Goal: Information Seeking & Learning: Learn about a topic

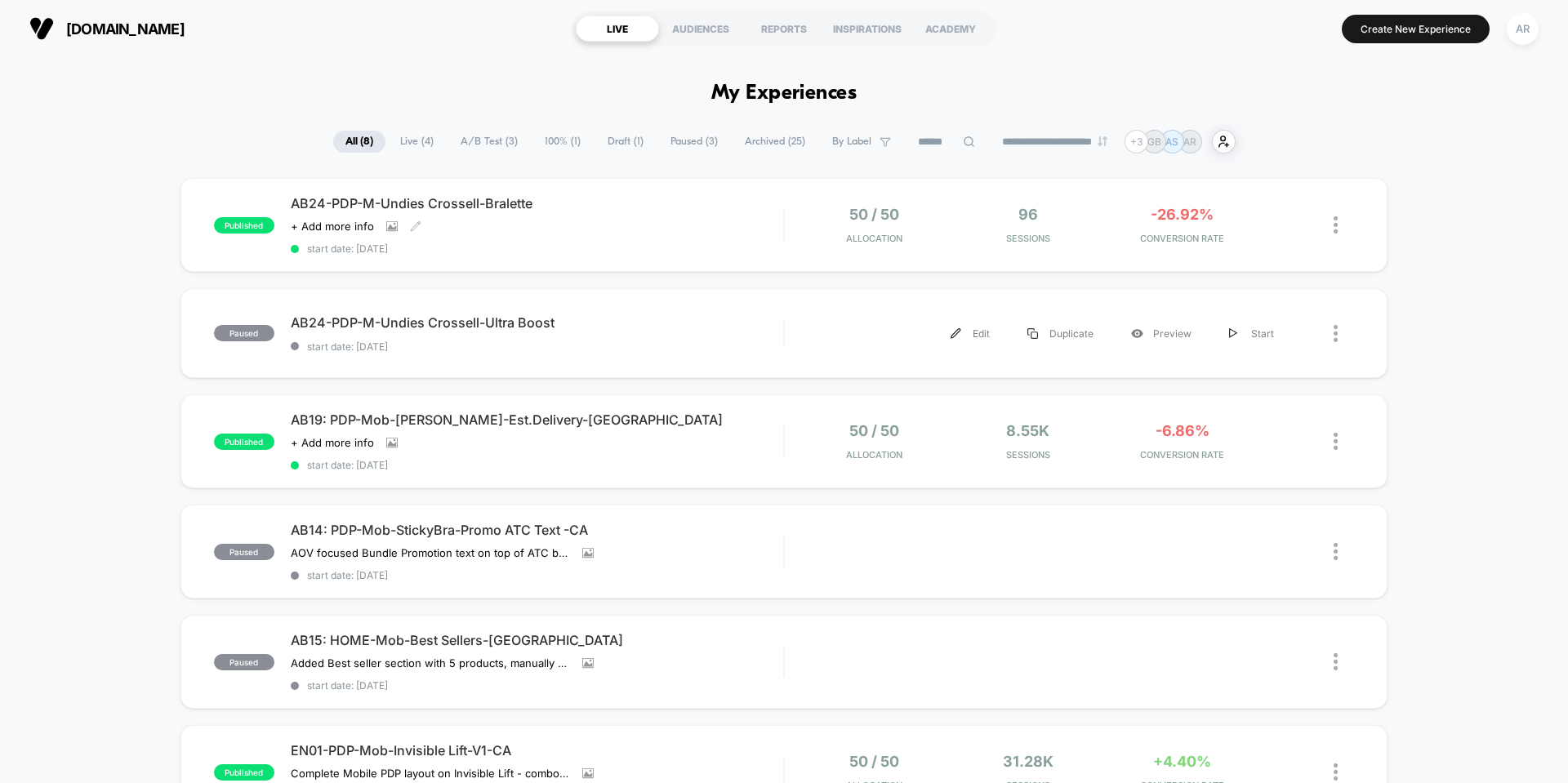
click at [651, 241] on div "AB24-PDP-M-Undies Crossell-Bralette Click to view images Click to edit experien…" at bounding box center [536, 225] width 493 height 60
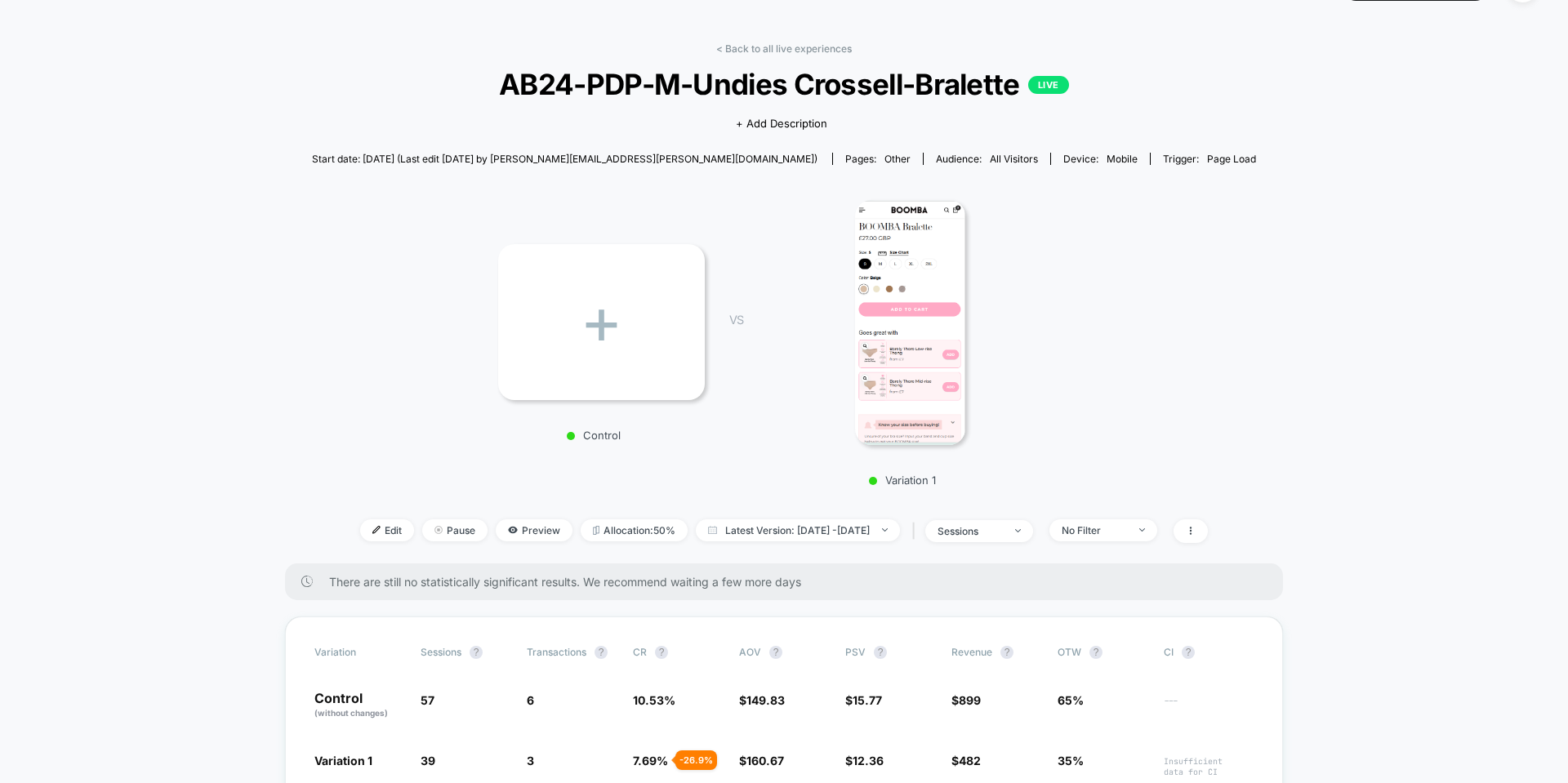
scroll to position [82, 0]
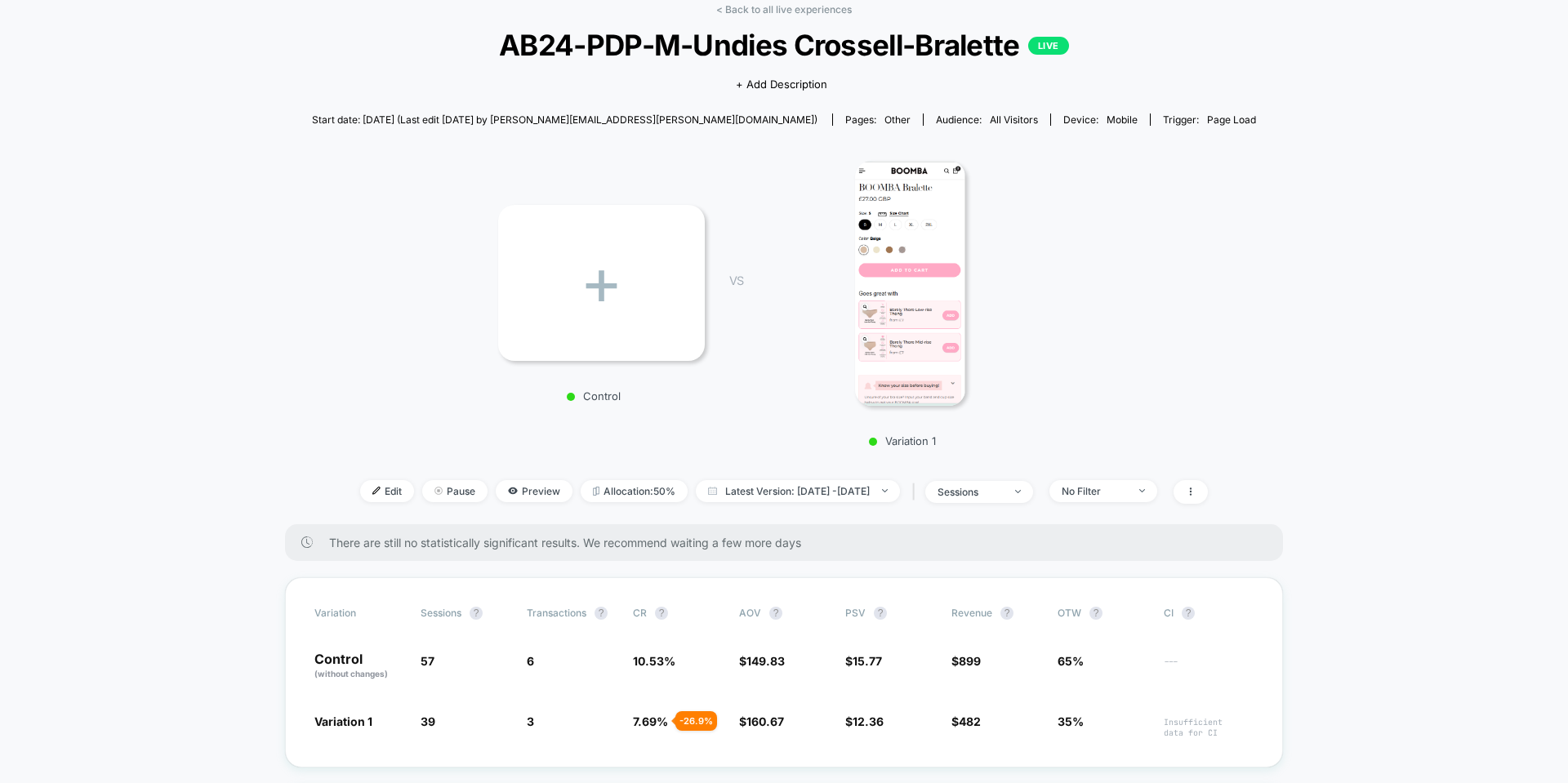
click at [906, 341] on img at bounding box center [910, 283] width 111 height 245
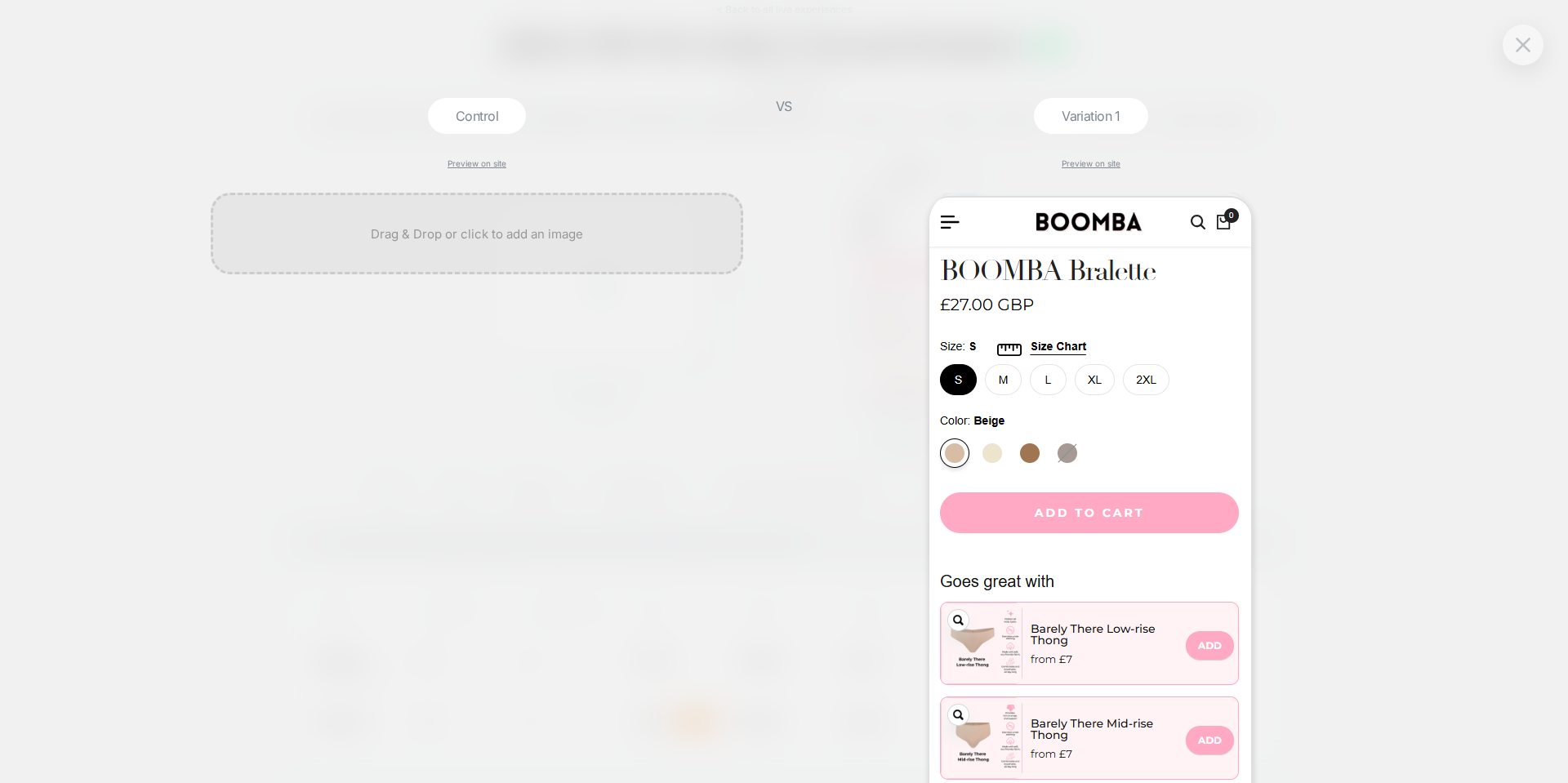
click at [1506, 234] on div "Control Preview on site VS Variation 1 Preview on site" at bounding box center [784, 392] width 1568 height 783
click at [1527, 48] on img at bounding box center [1523, 45] width 15 height 14
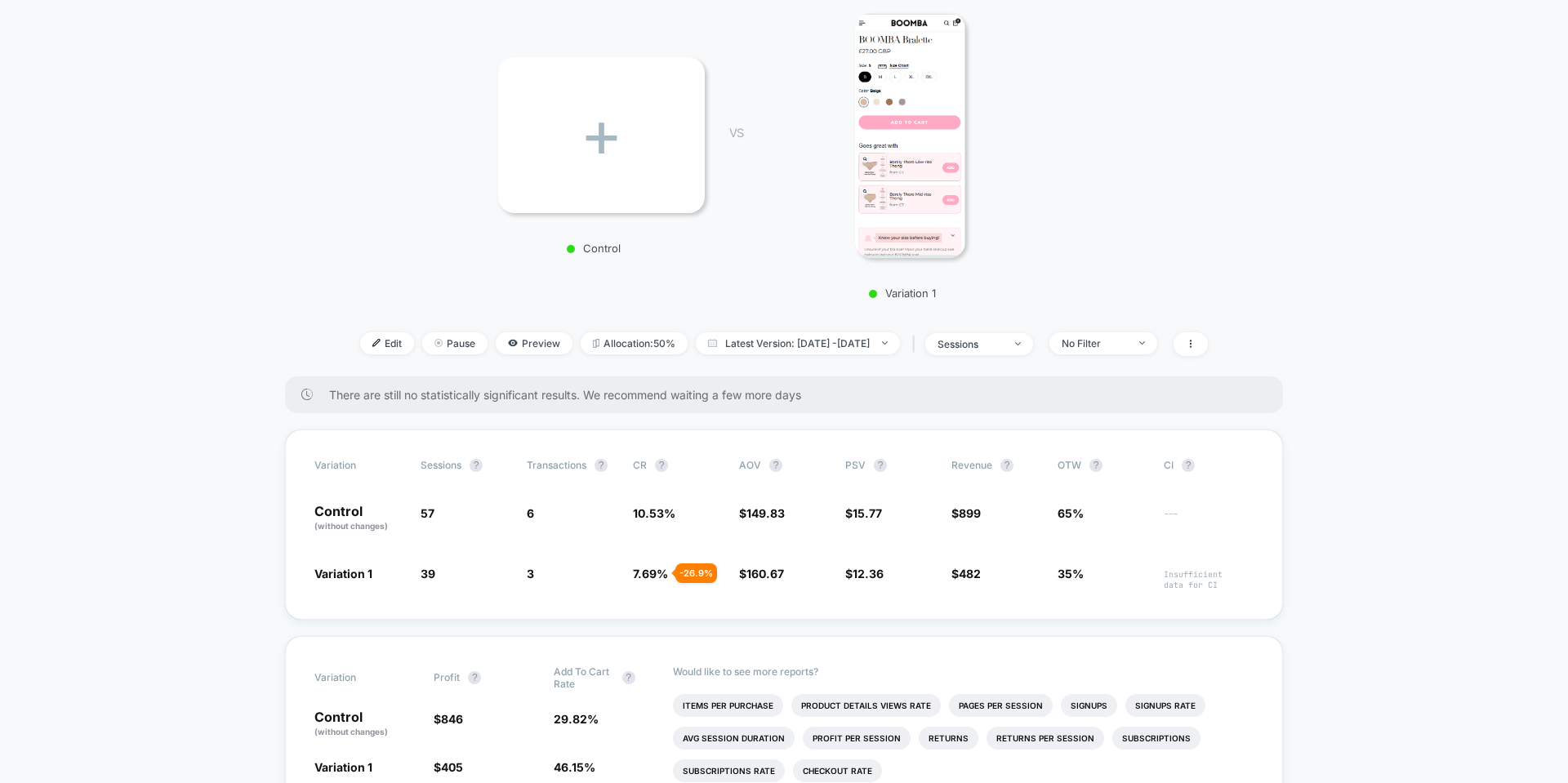
scroll to position [163, 0]
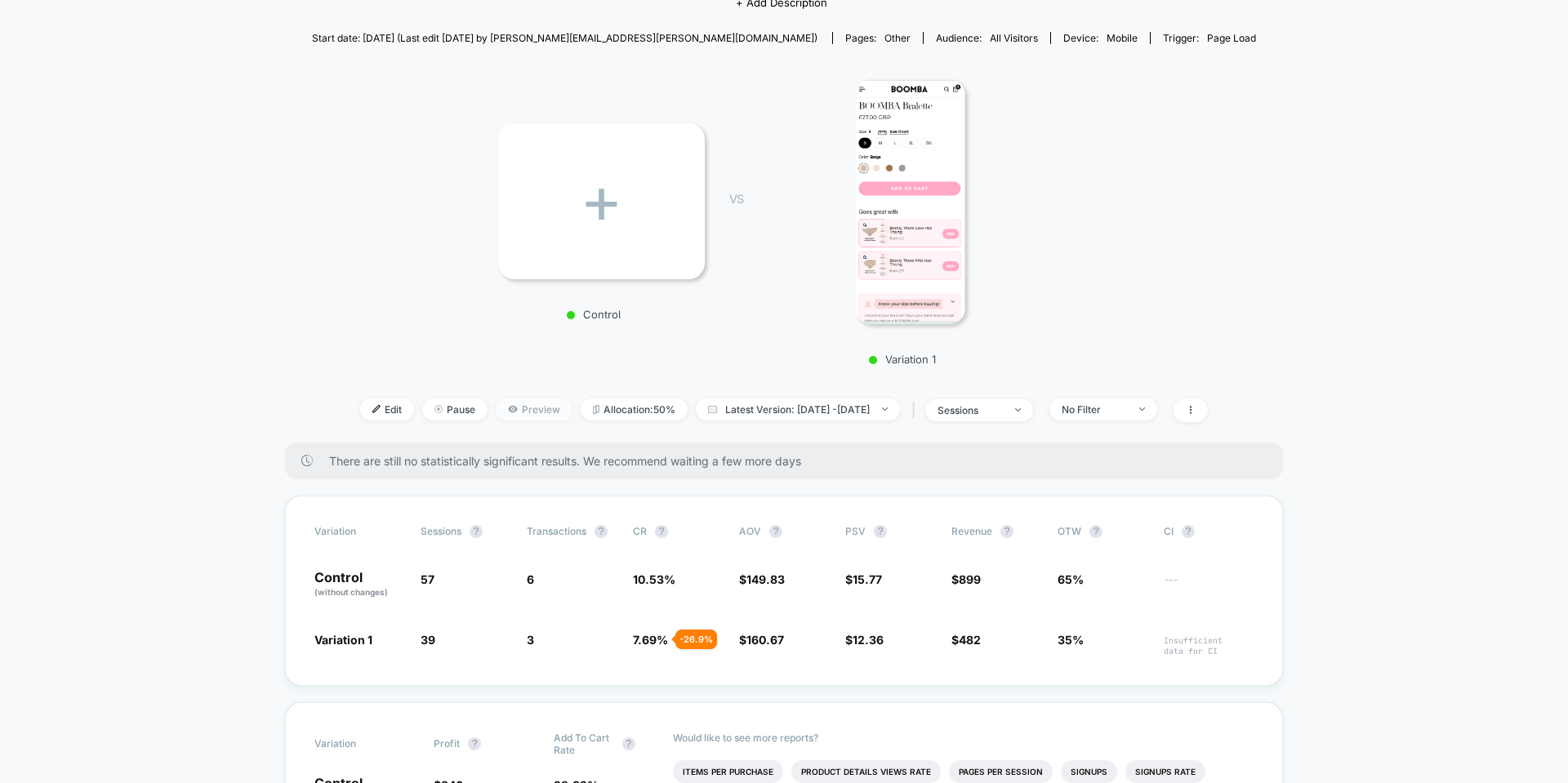
click at [518, 412] on span "Preview" at bounding box center [534, 409] width 76 height 22
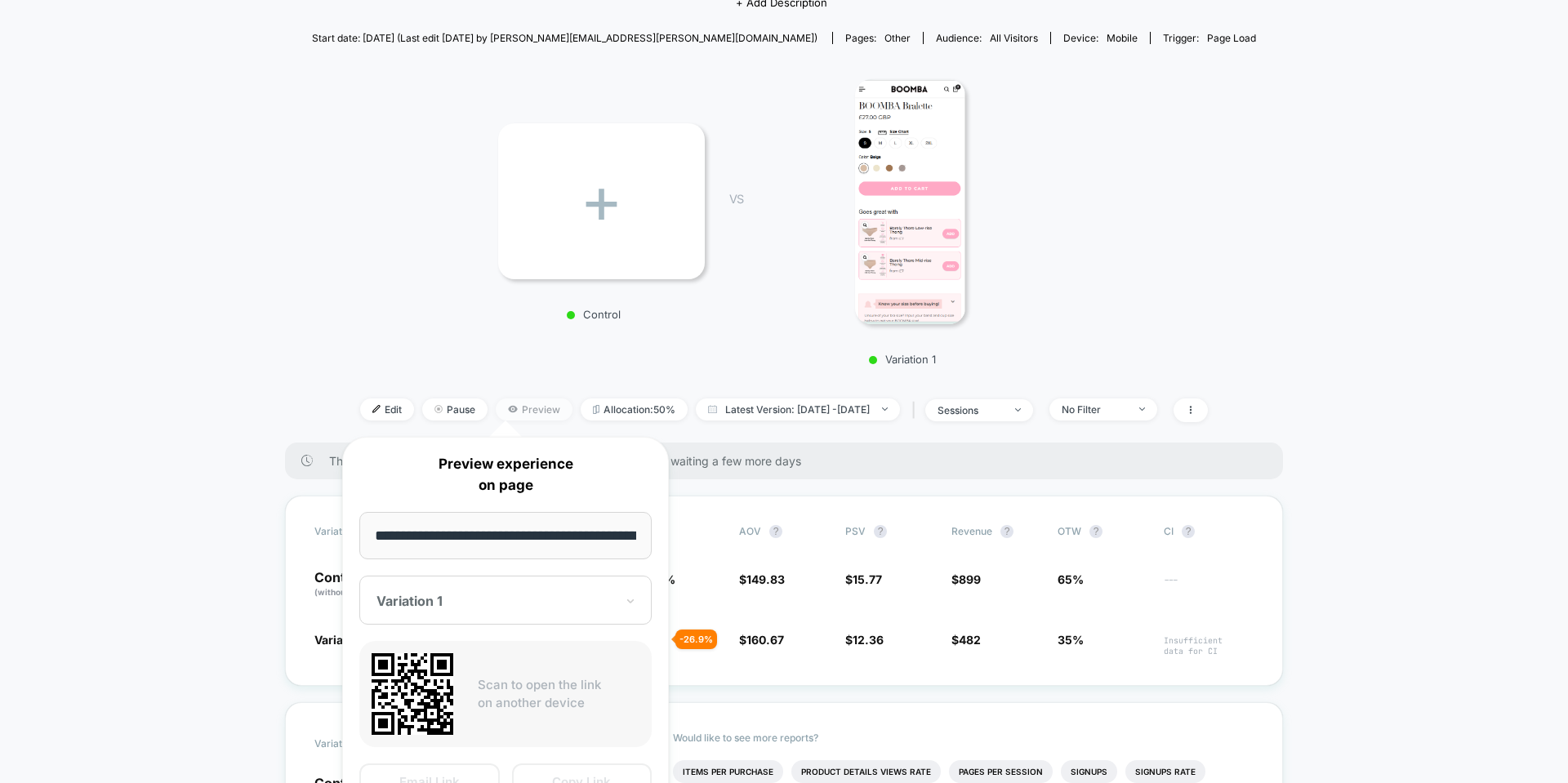
scroll to position [0, 83]
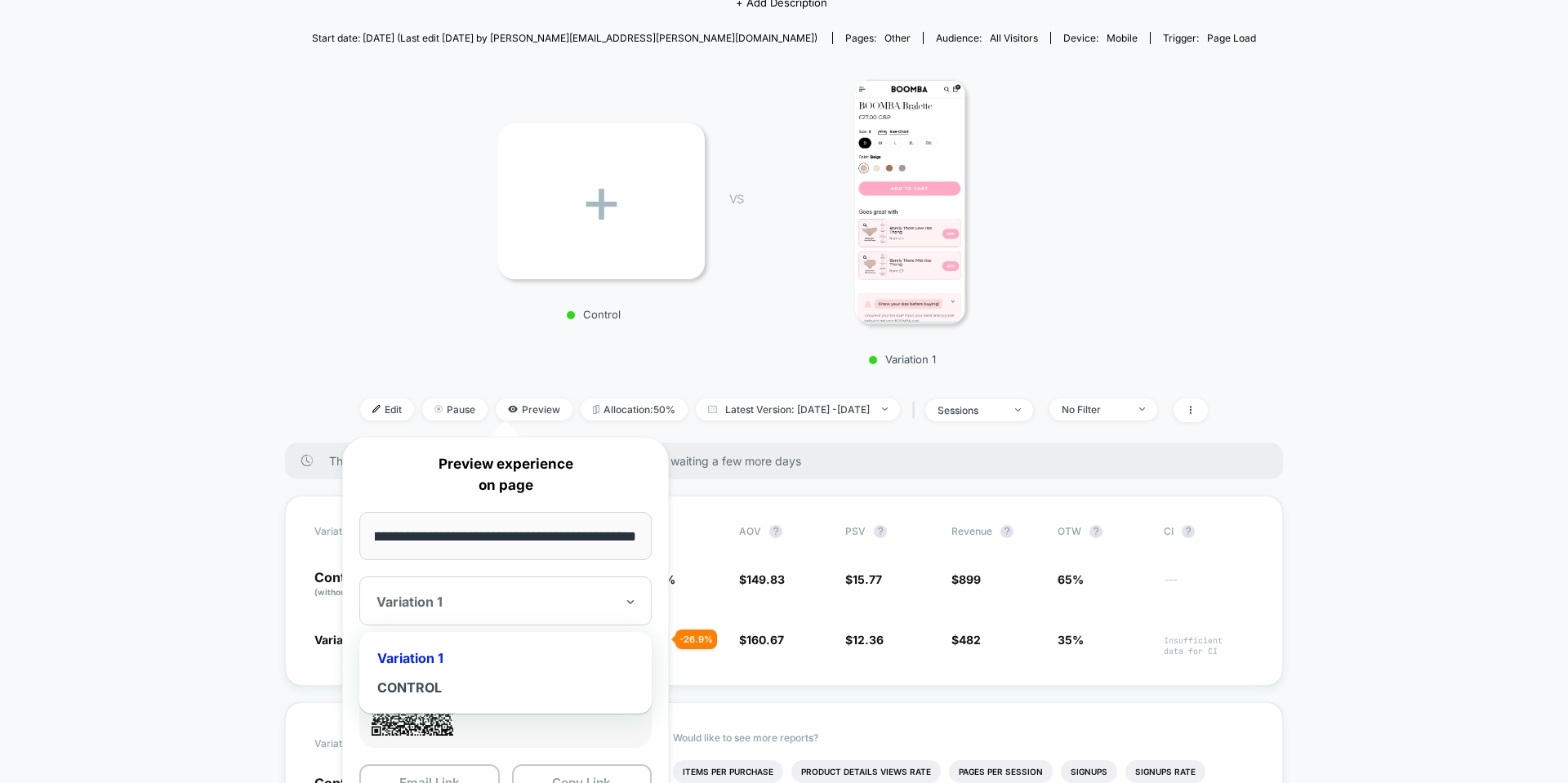
click at [474, 581] on div "Variation 1" at bounding box center [505, 601] width 292 height 49
click at [464, 681] on div "CONTROL" at bounding box center [506, 687] width 276 height 29
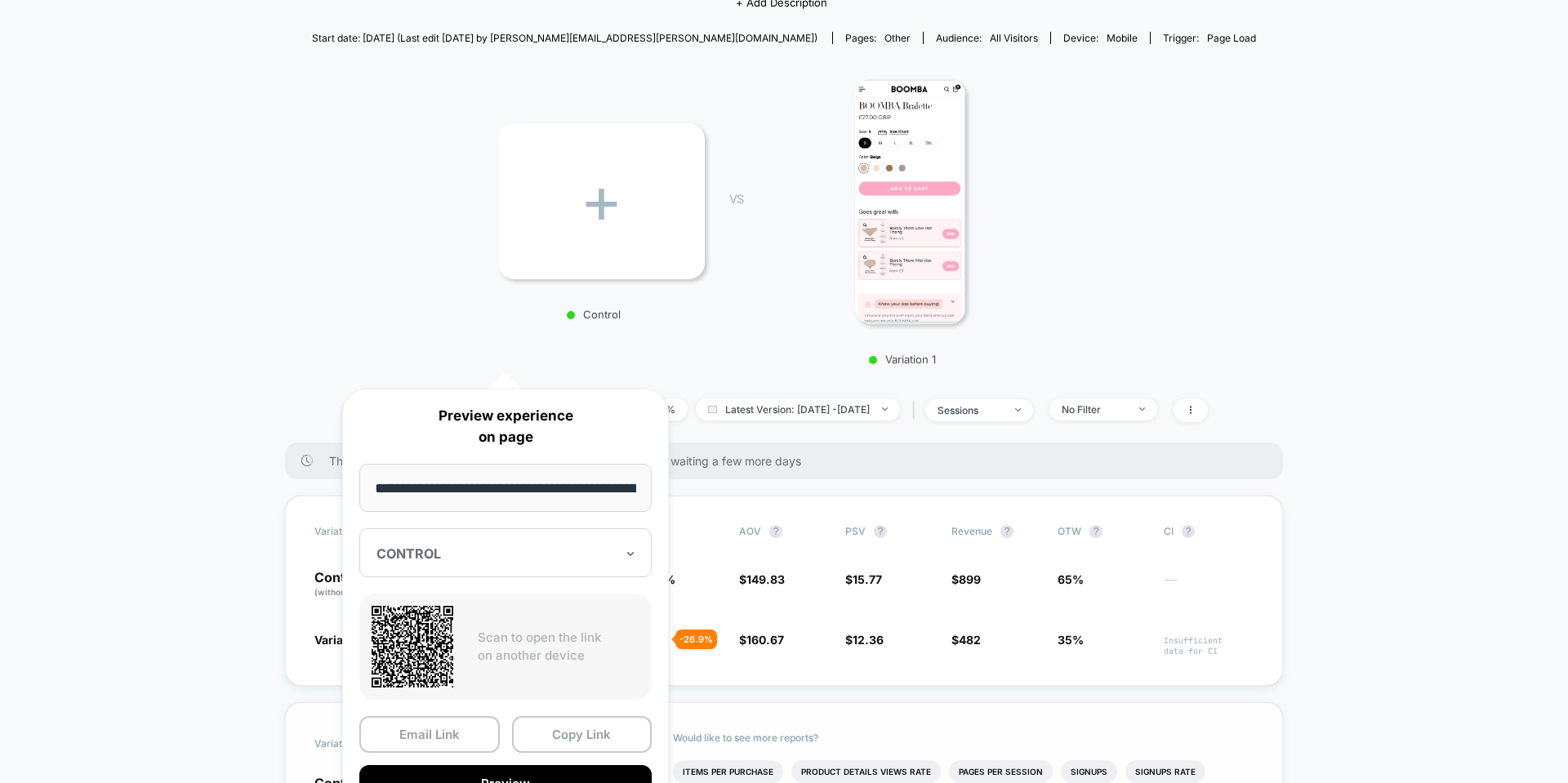
scroll to position [408, 0]
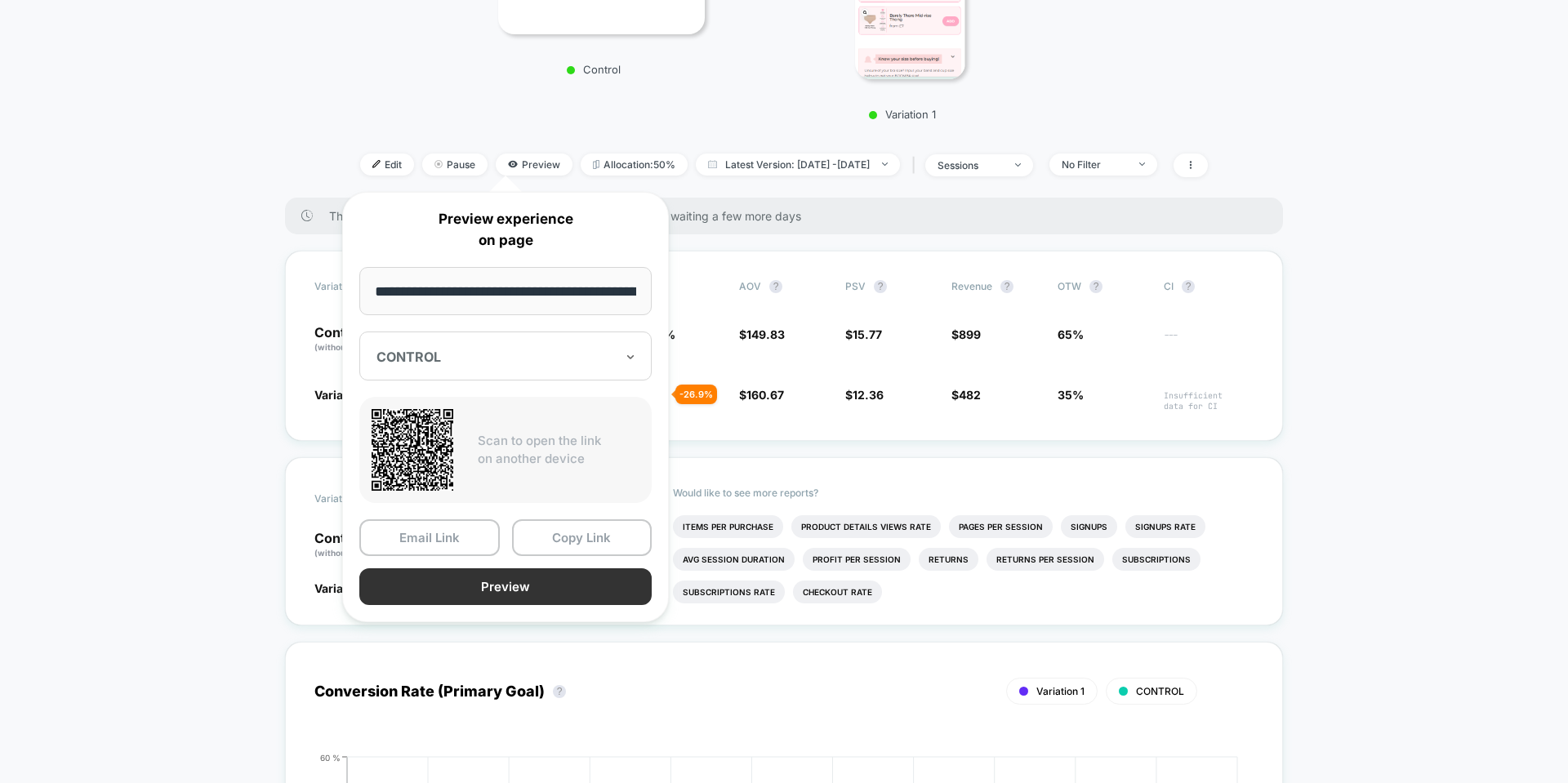
click at [467, 584] on button "Preview" at bounding box center [505, 586] width 292 height 37
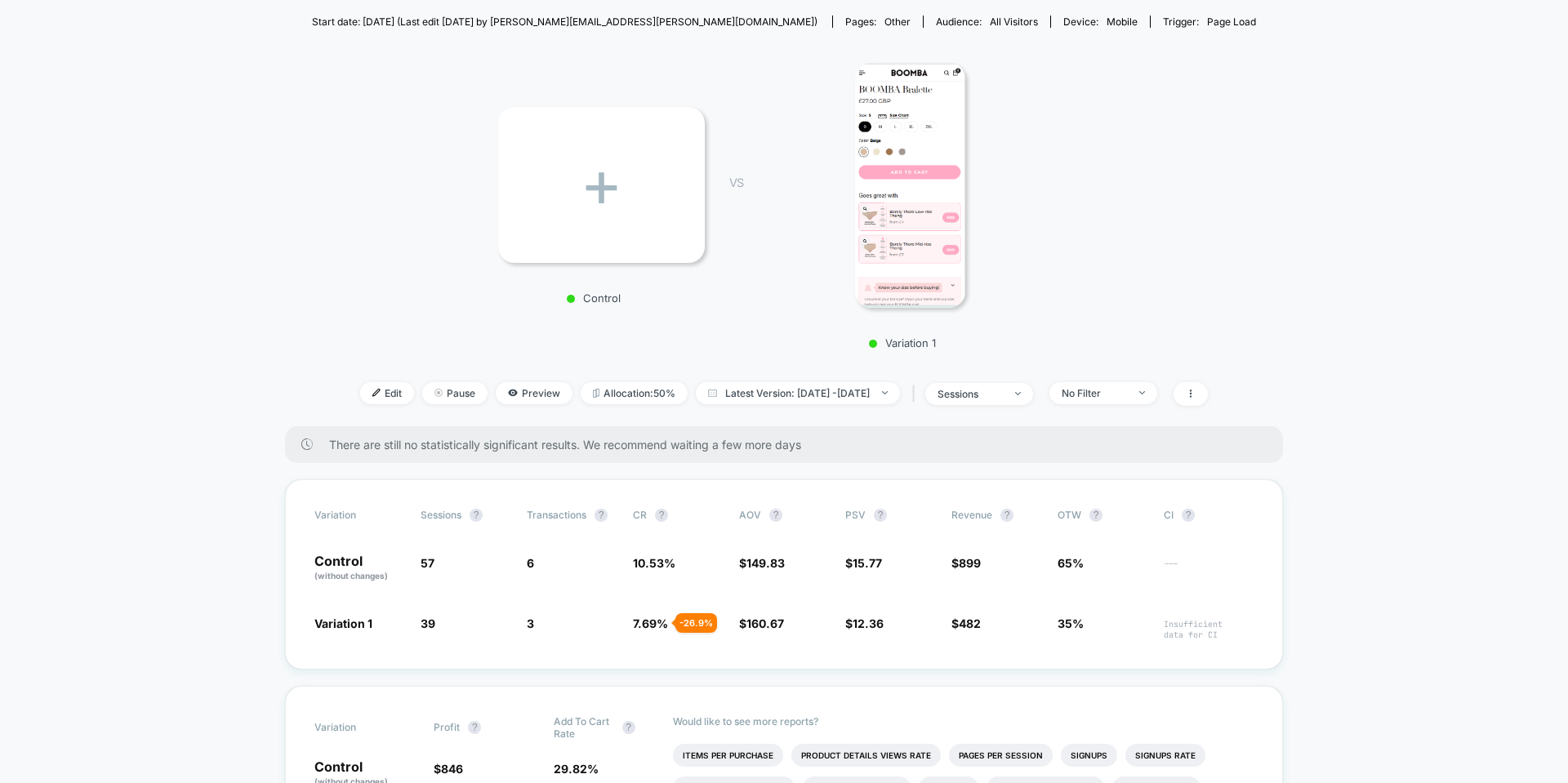
scroll to position [163, 0]
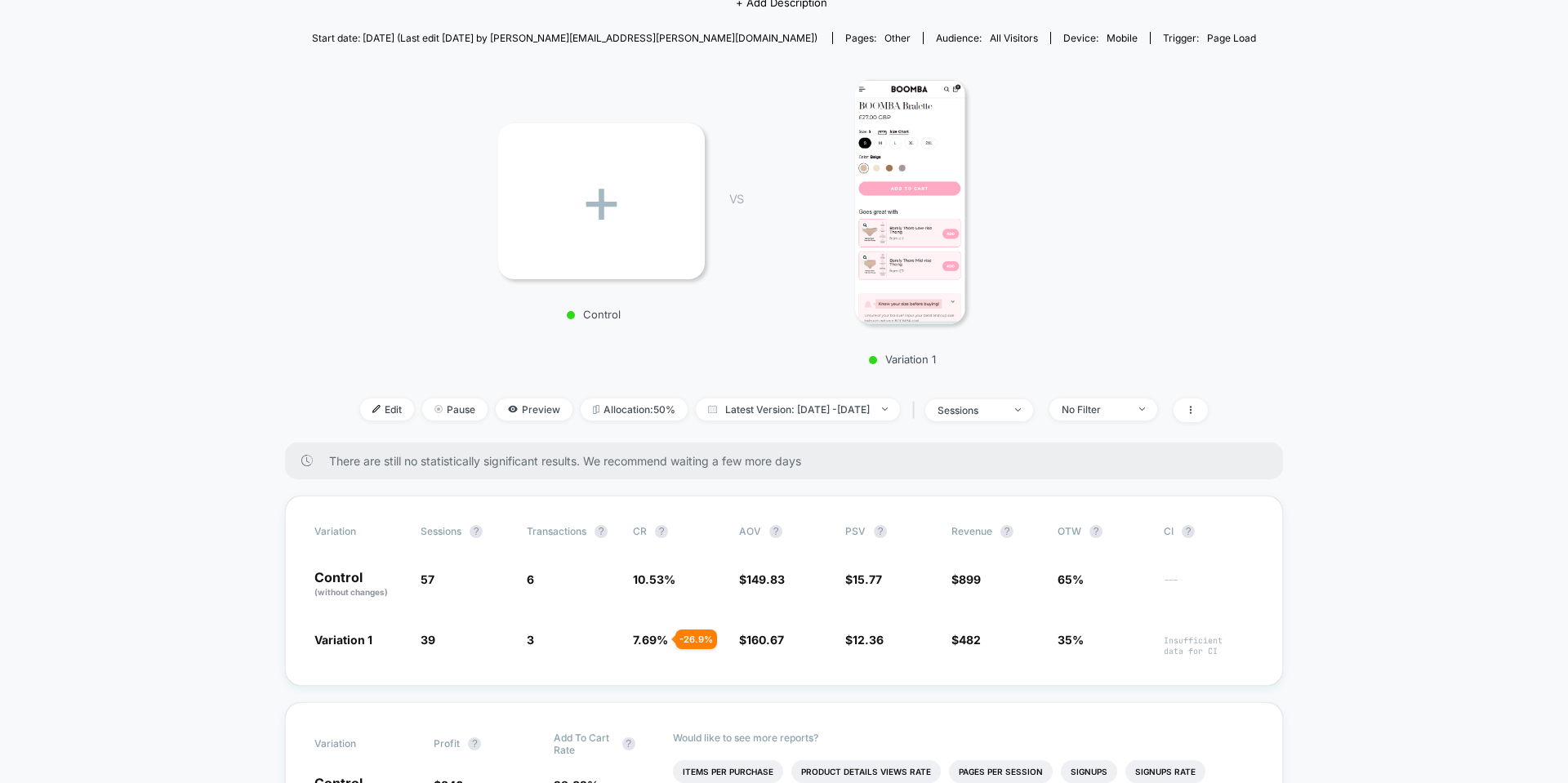
click at [579, 322] on div "+ Control VS Variation 1" at bounding box center [775, 217] width 944 height 313
click at [582, 312] on p "Control" at bounding box center [593, 314] width 206 height 13
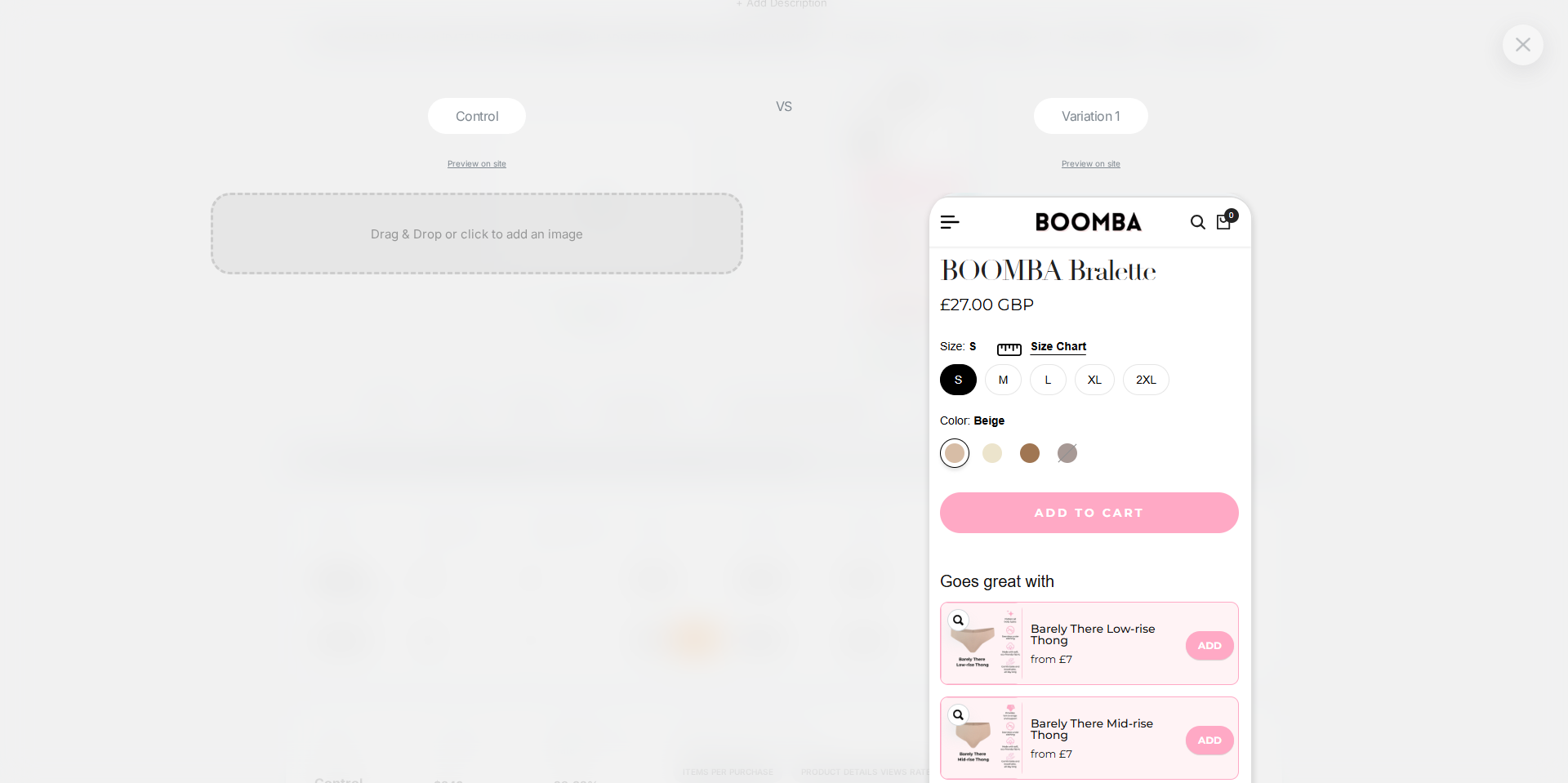
click at [601, 212] on div at bounding box center [477, 233] width 533 height 82
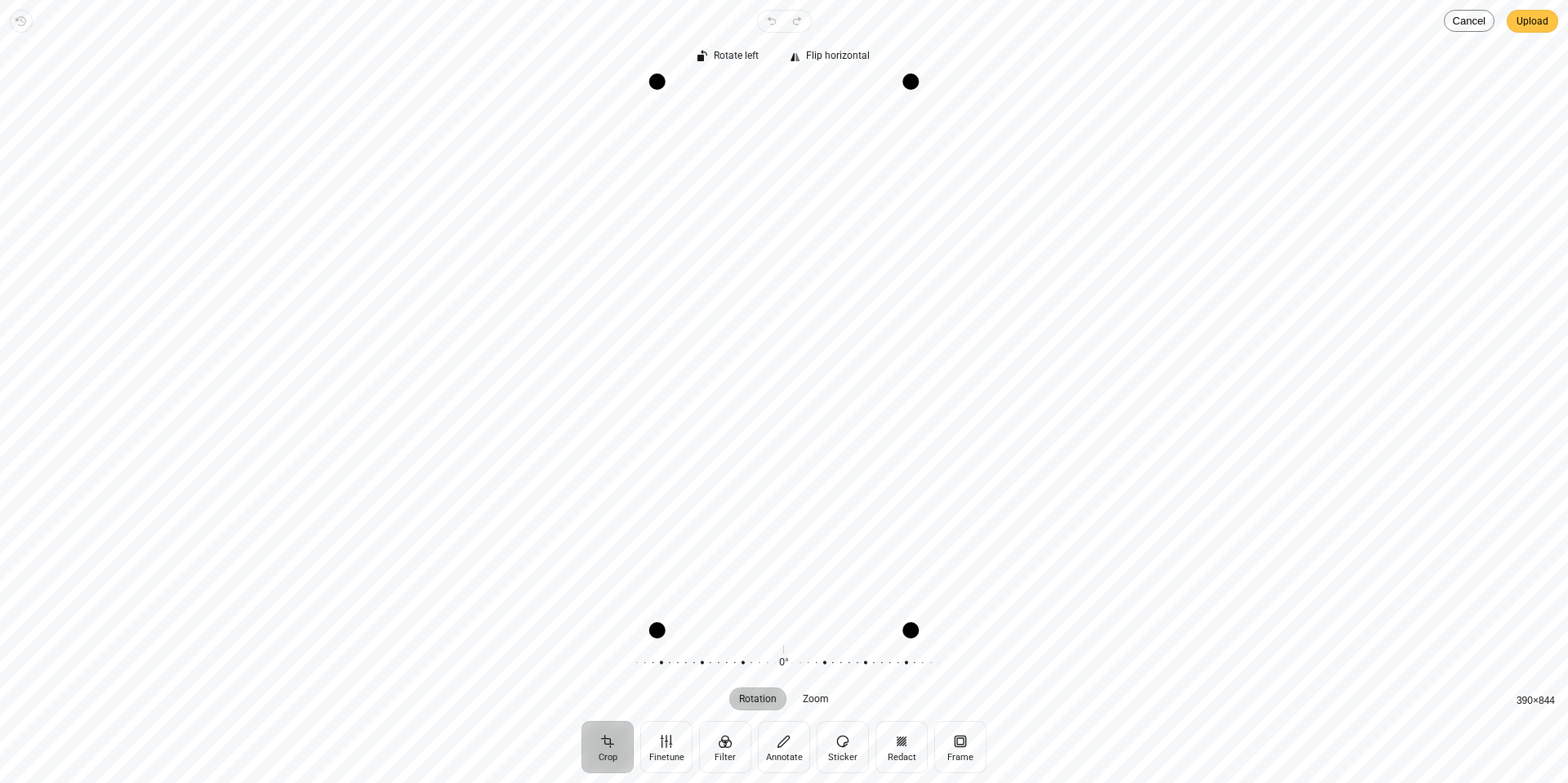
click at [1524, 25] on span "Upload" at bounding box center [1532, 21] width 32 height 19
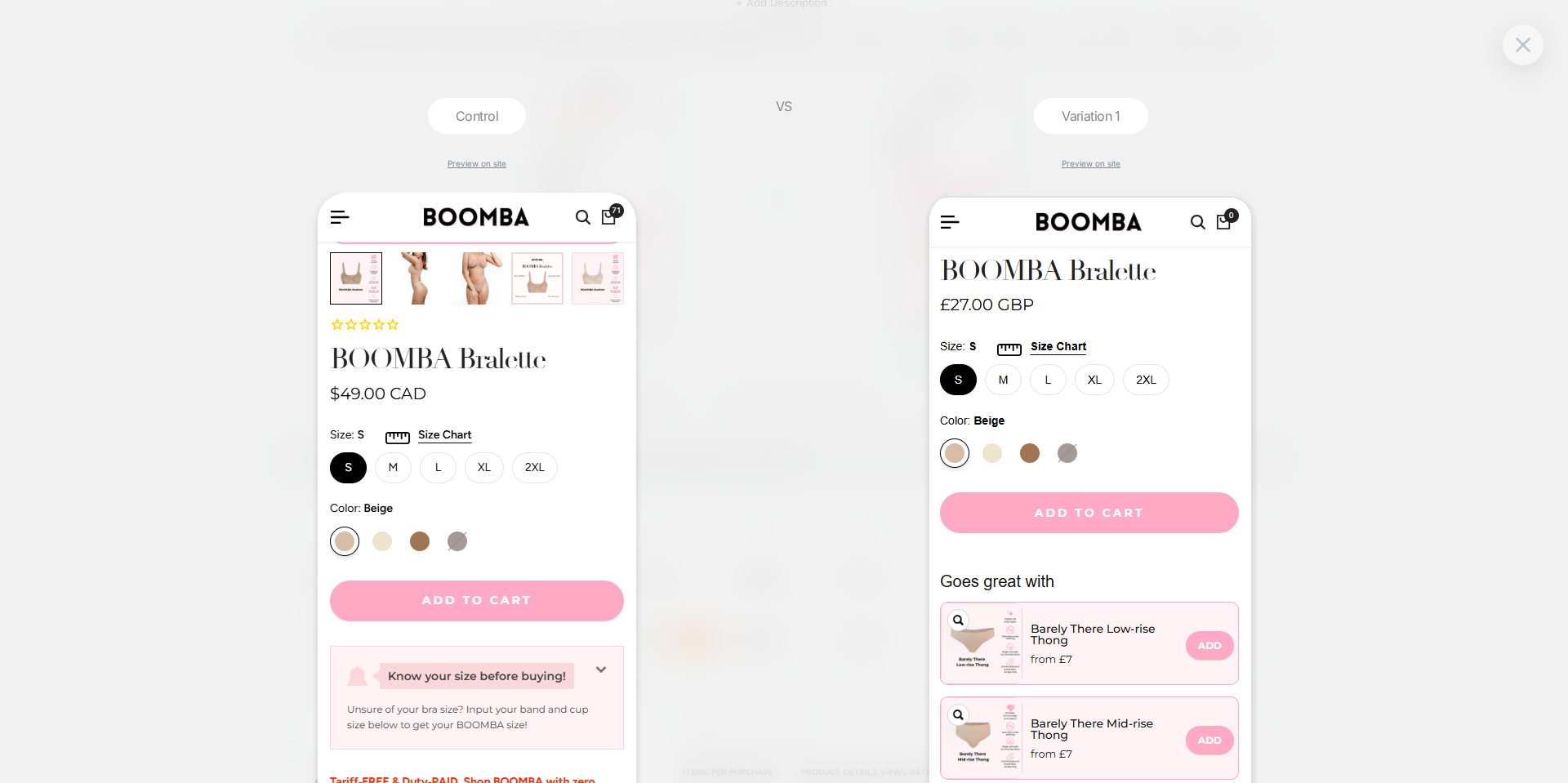
click at [1425, 281] on div "Control Preview on site VS Variation 1 Preview on site" at bounding box center [784, 392] width 1568 height 783
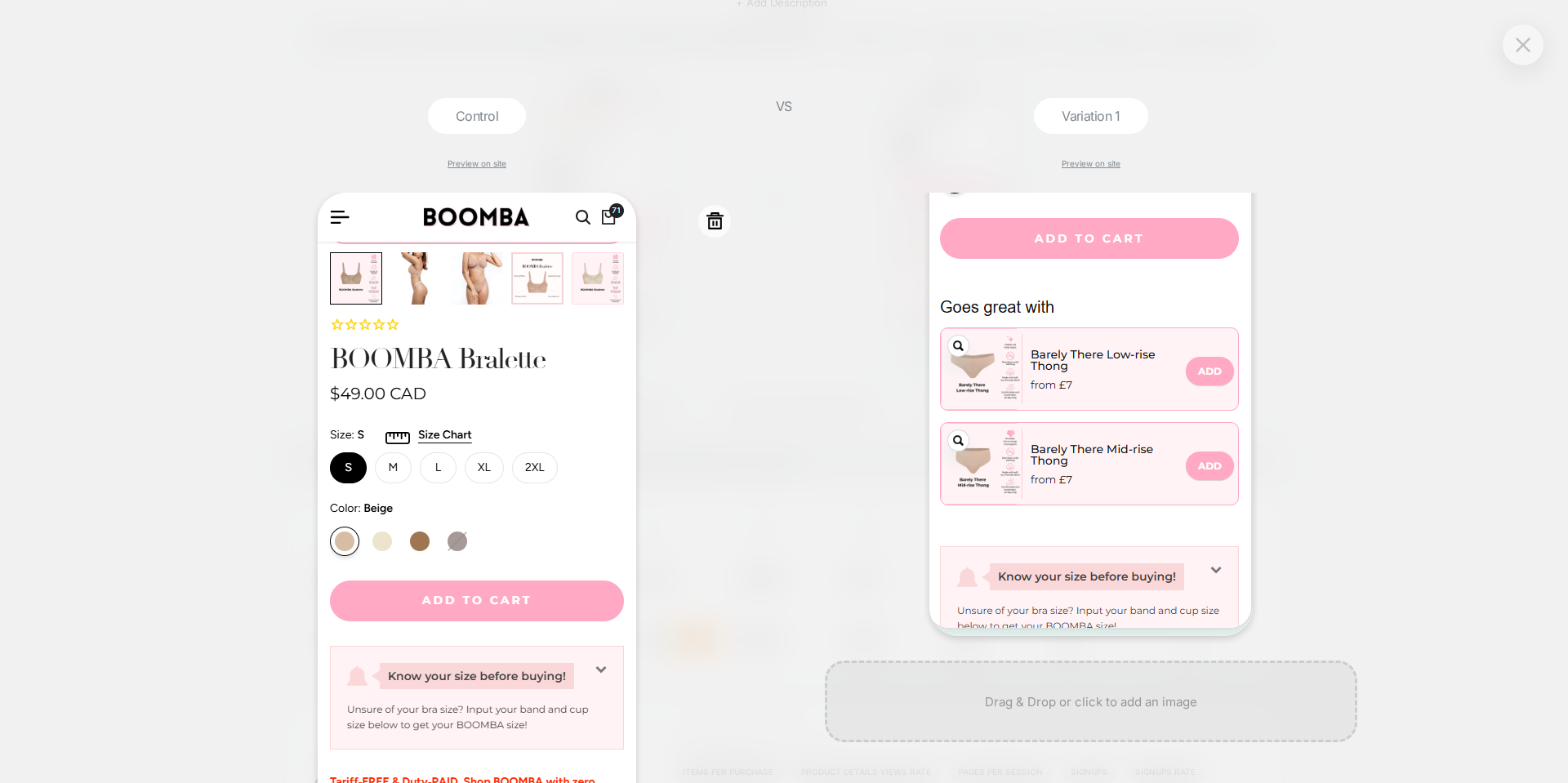
scroll to position [246, 0]
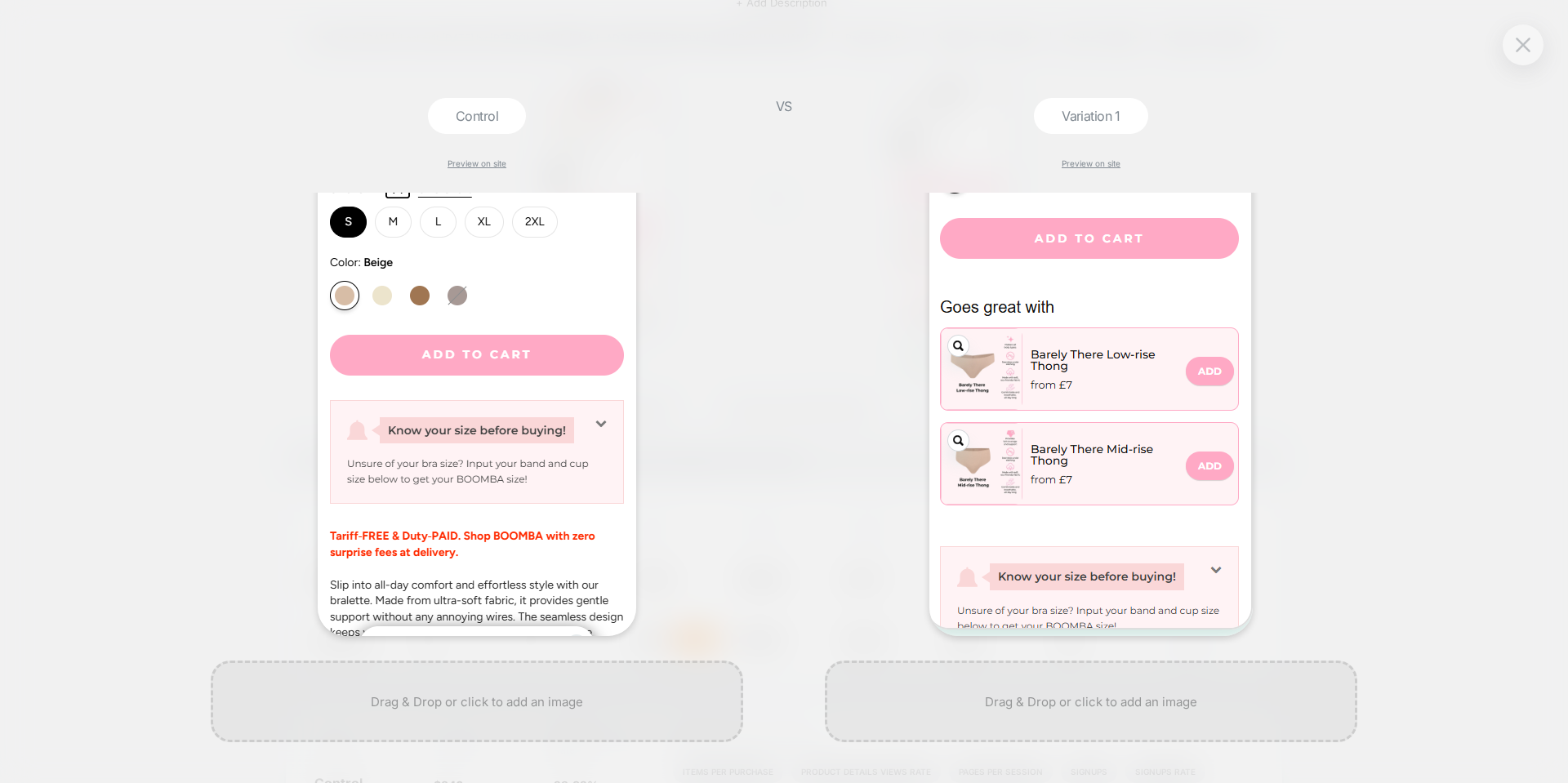
click at [830, 333] on div at bounding box center [1091, 277] width 533 height 718
click at [1517, 51] on img at bounding box center [1523, 45] width 15 height 14
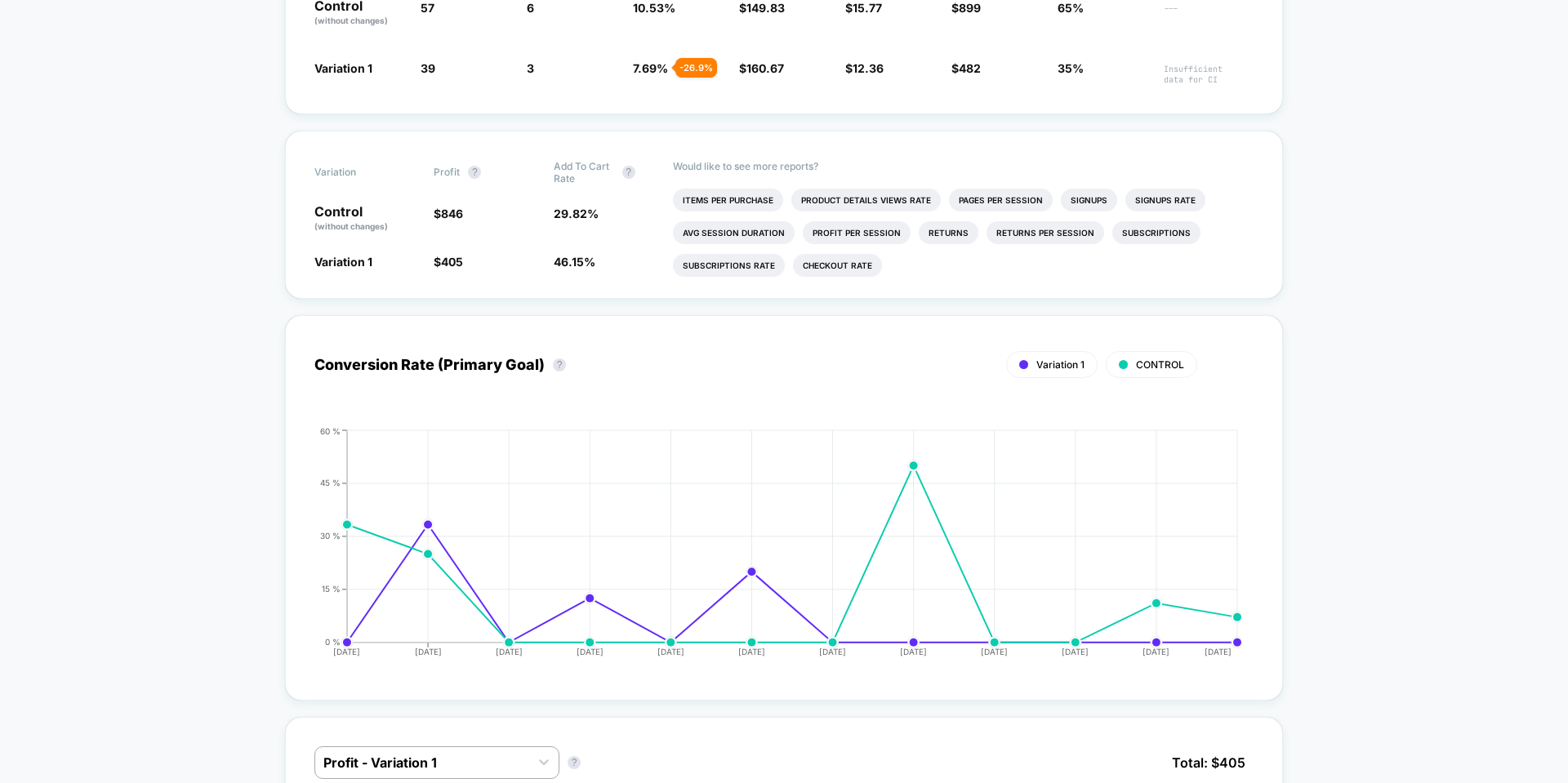
scroll to position [1306, 0]
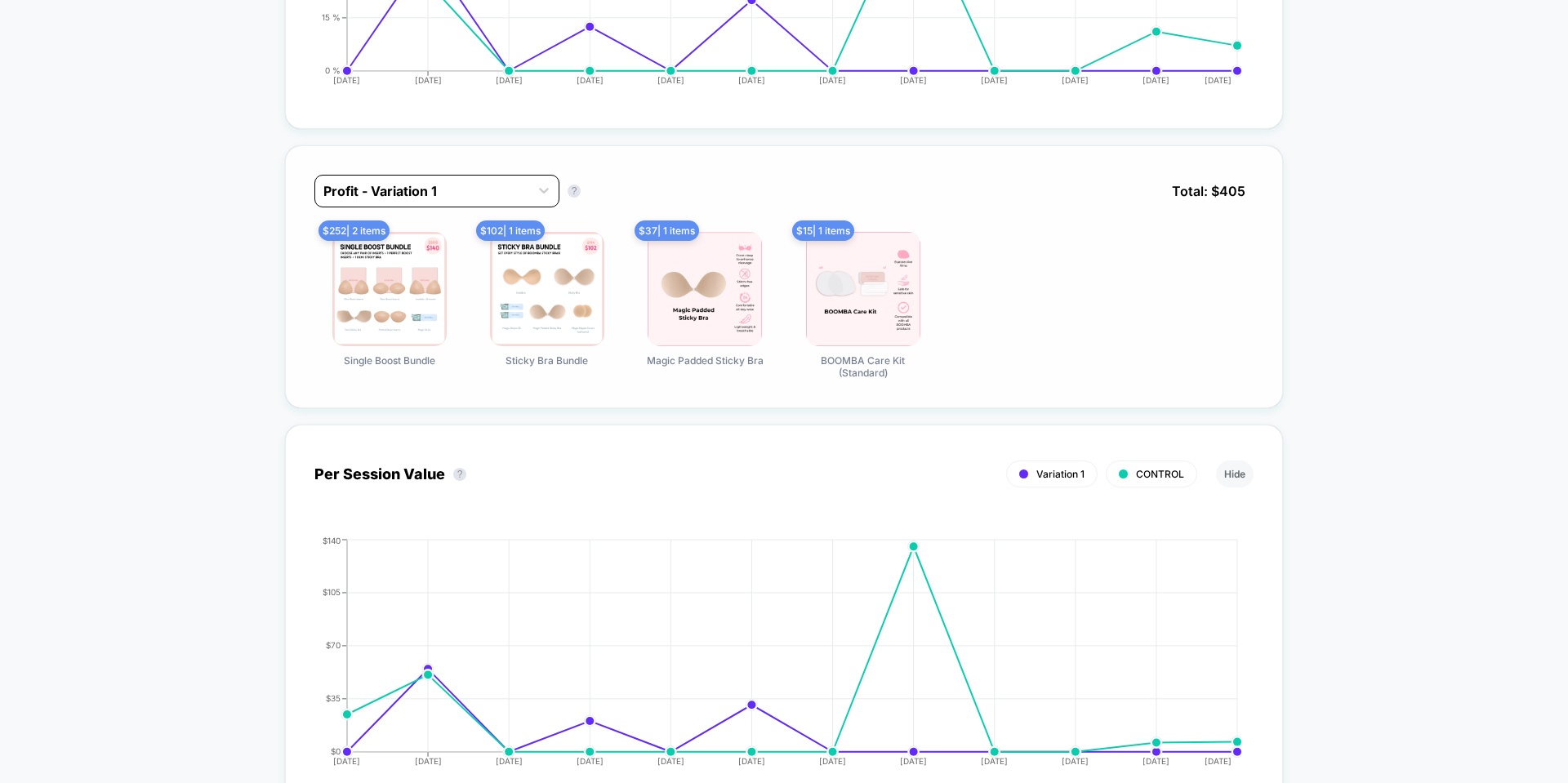
click at [421, 204] on div "Profit - Variation 1" at bounding box center [422, 191] width 214 height 26
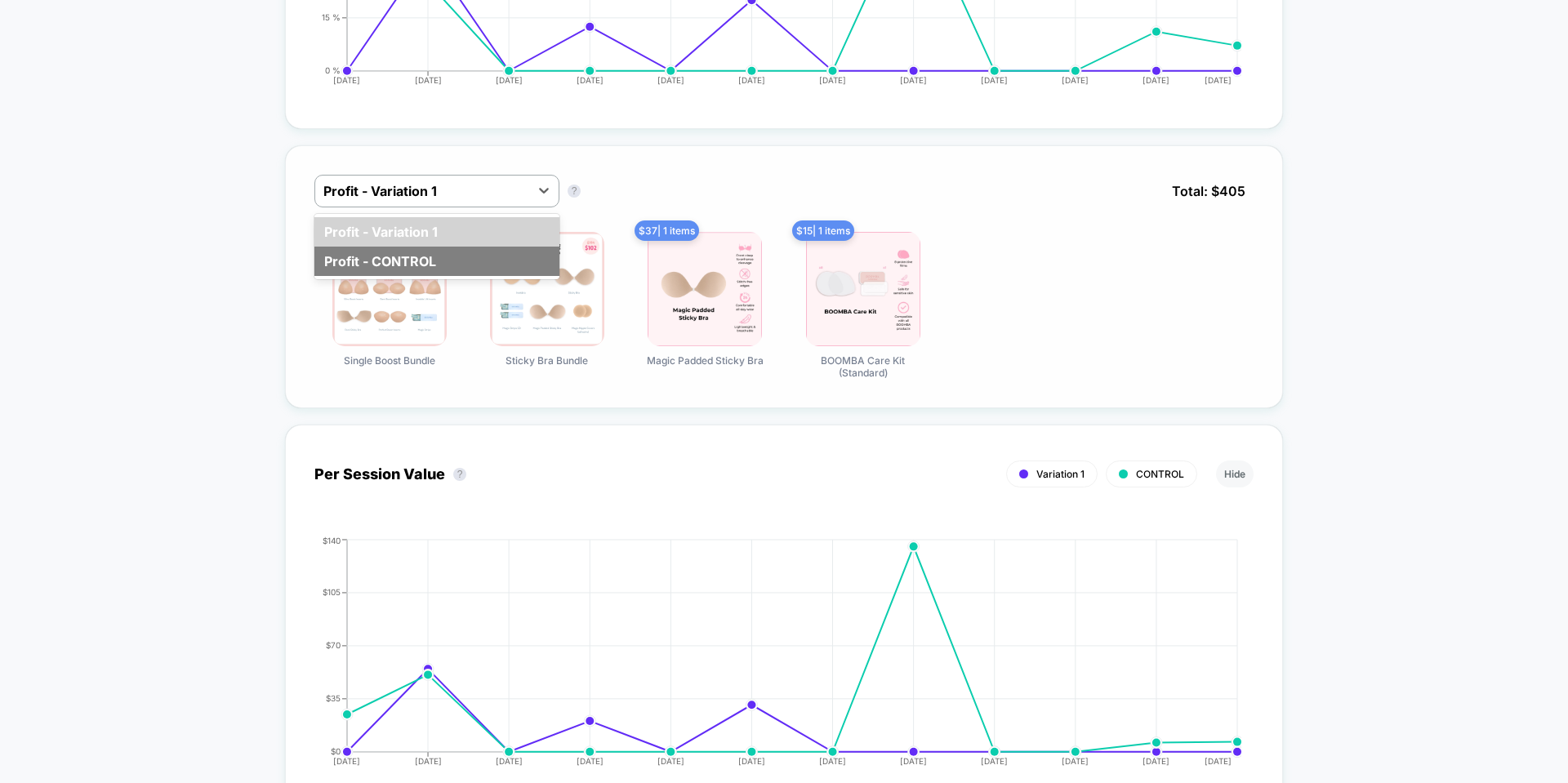
click at [400, 256] on div "Profit - CONTROL" at bounding box center [436, 261] width 245 height 29
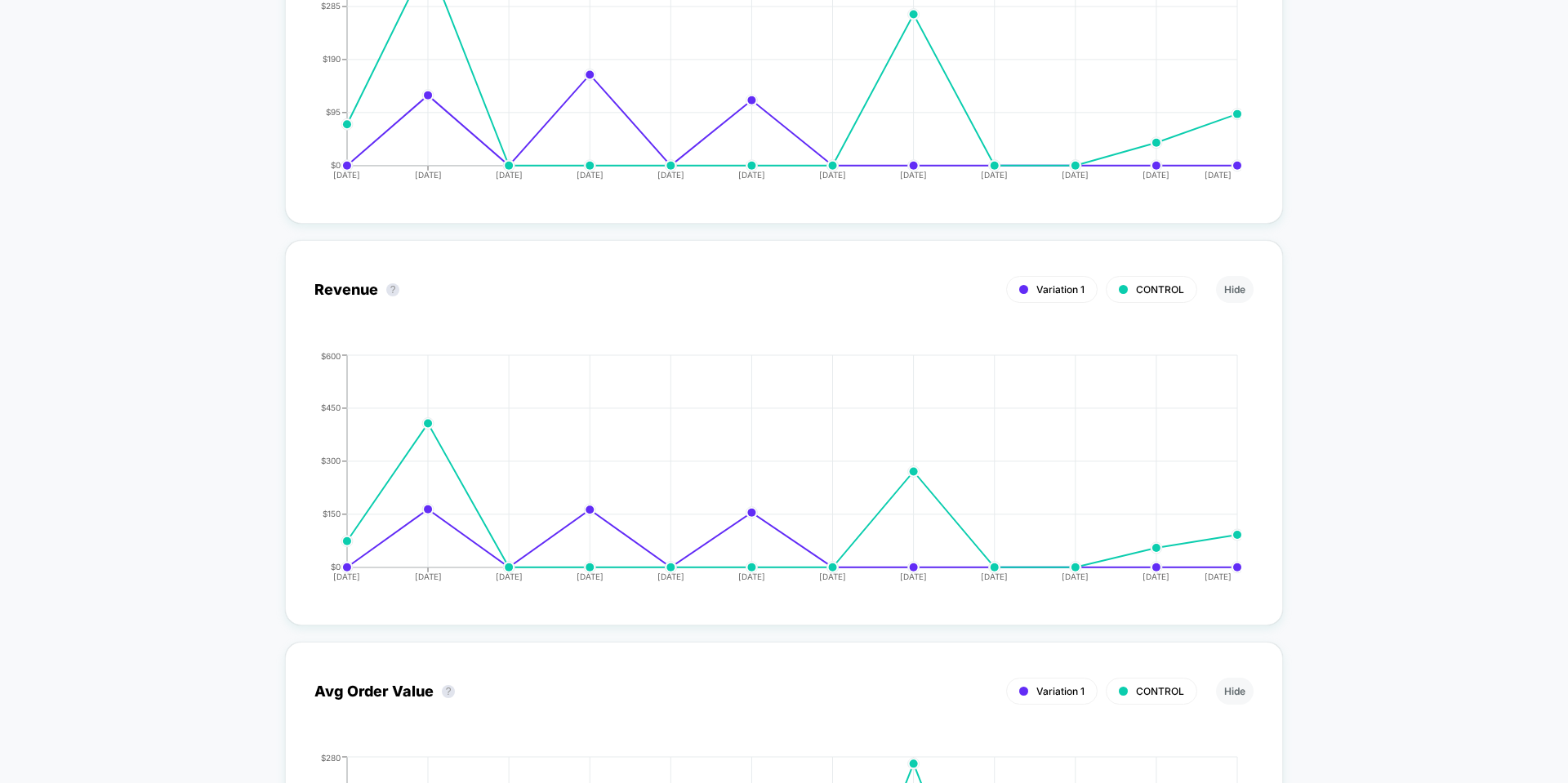
drag, startPoint x: 418, startPoint y: 206, endPoint x: 212, endPoint y: 320, distance: 235.4
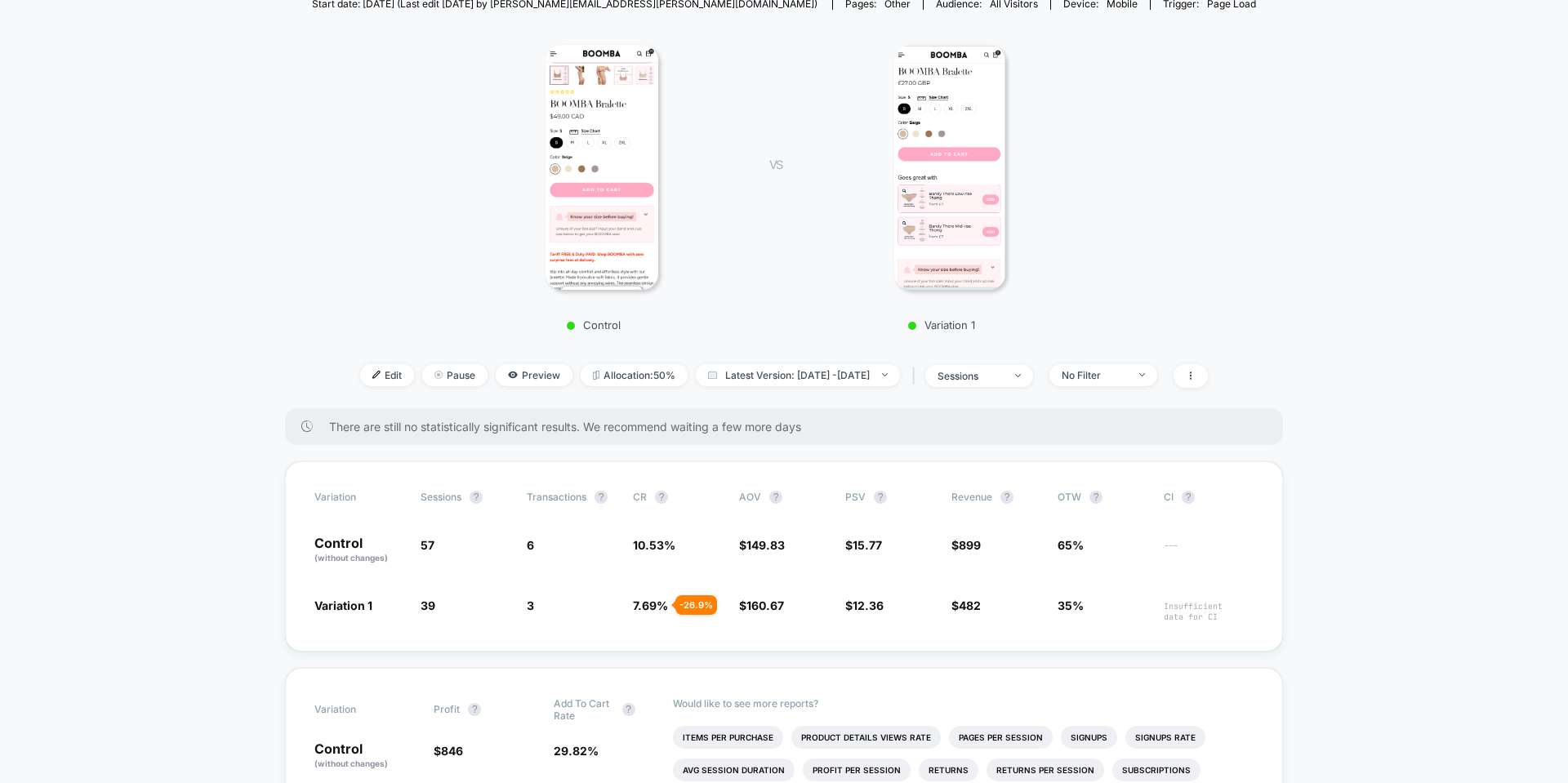
scroll to position [0, 0]
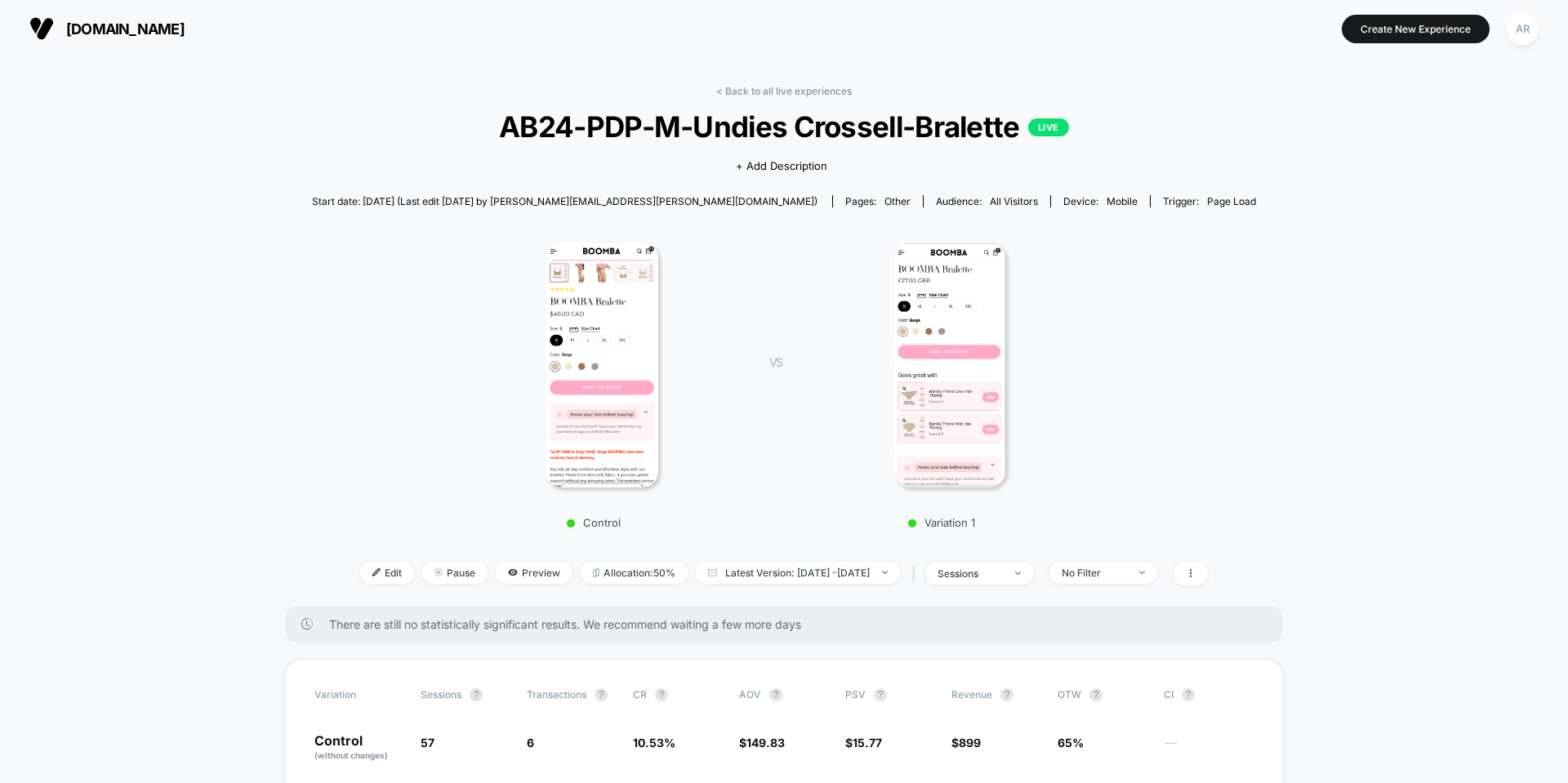
click at [881, 349] on div at bounding box center [950, 364] width 286 height 245
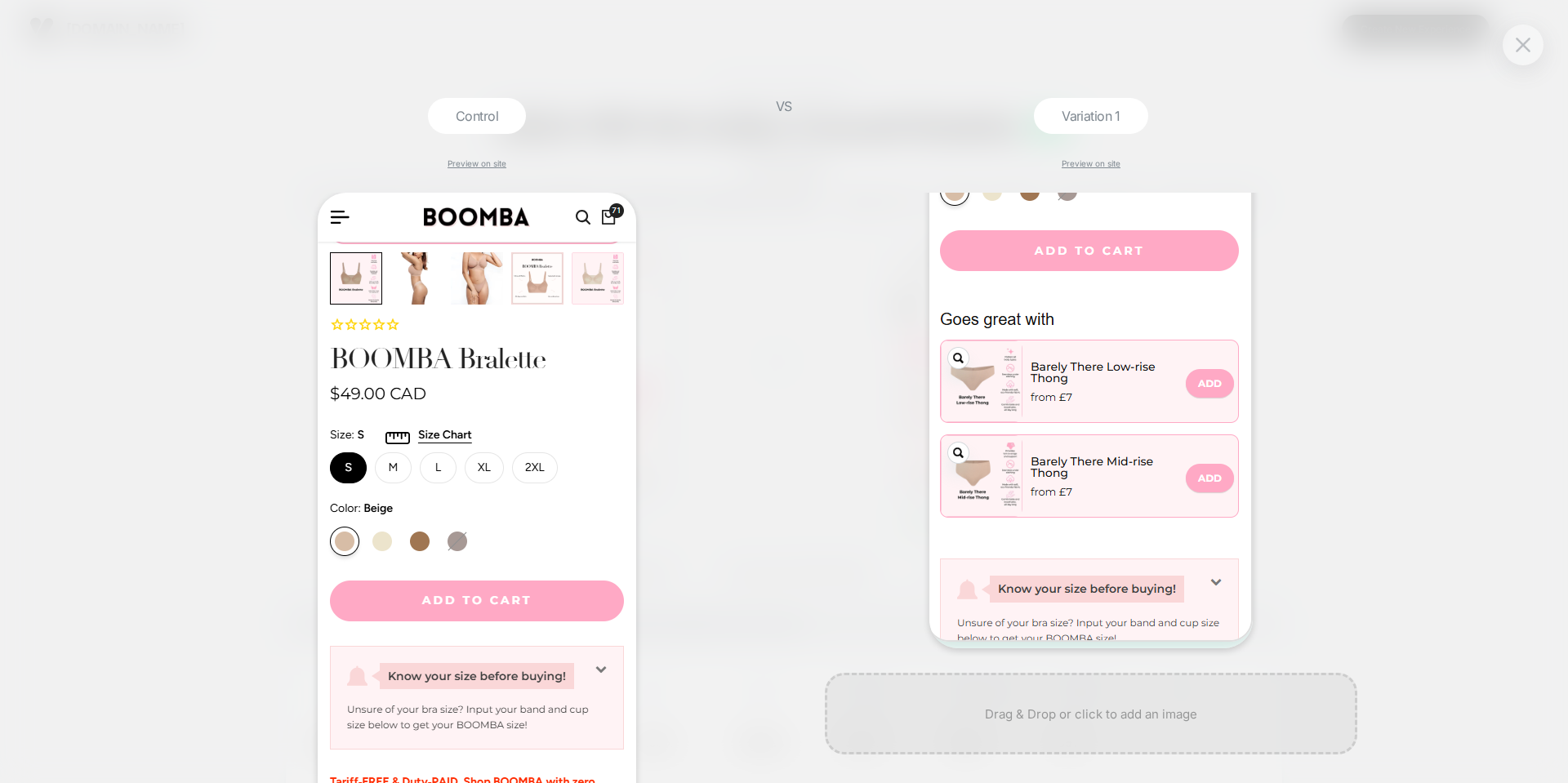
scroll to position [275, 0]
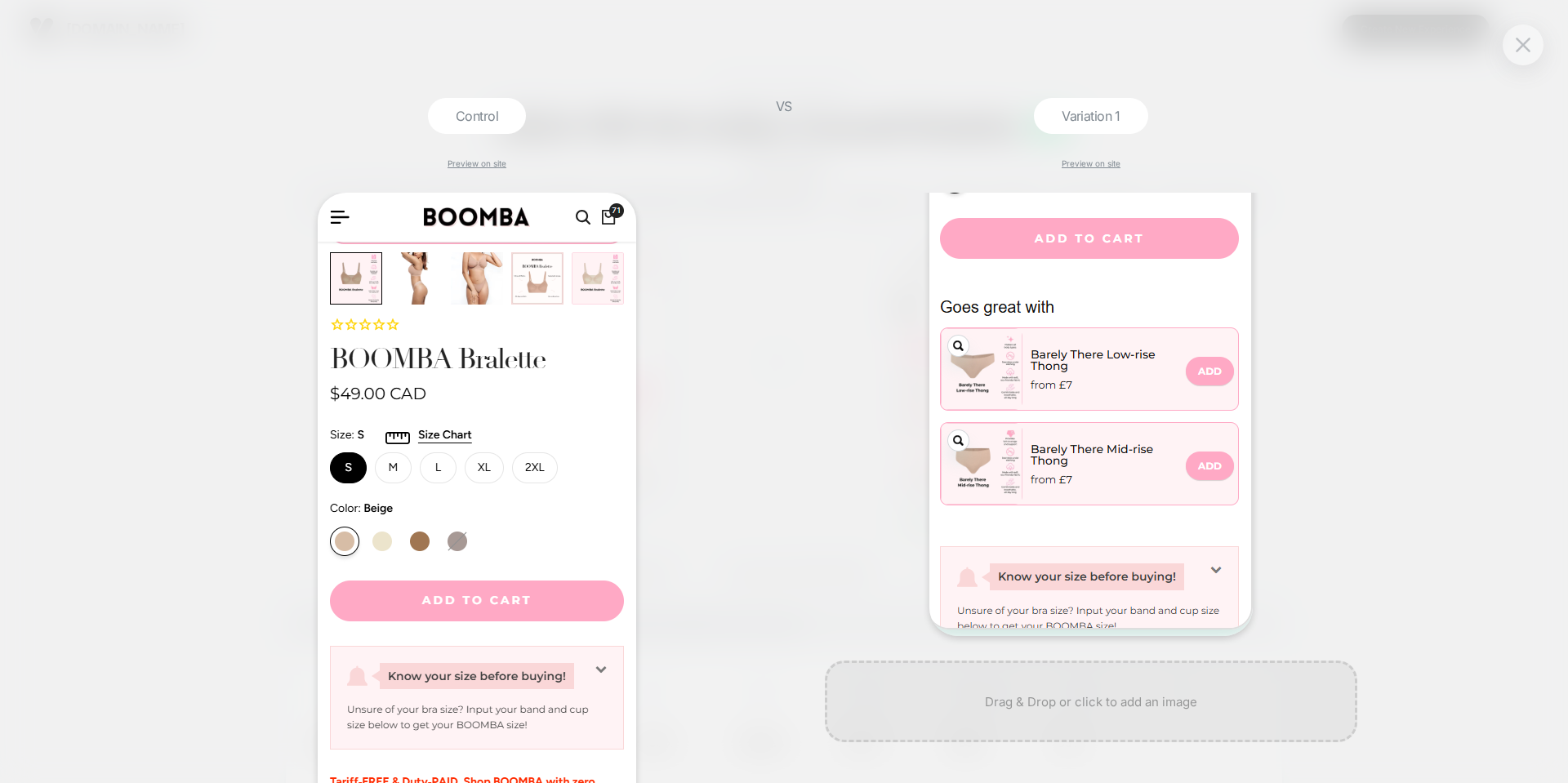
click at [1417, 335] on div "Control Preview on site VS Variation 1 Preview on site" at bounding box center [784, 392] width 1568 height 783
click at [1369, 204] on div "Control Preview on site VS Variation 1 Preview on site" at bounding box center [784, 392] width 1568 height 783
click at [1524, 48] on img at bounding box center [1523, 45] width 15 height 14
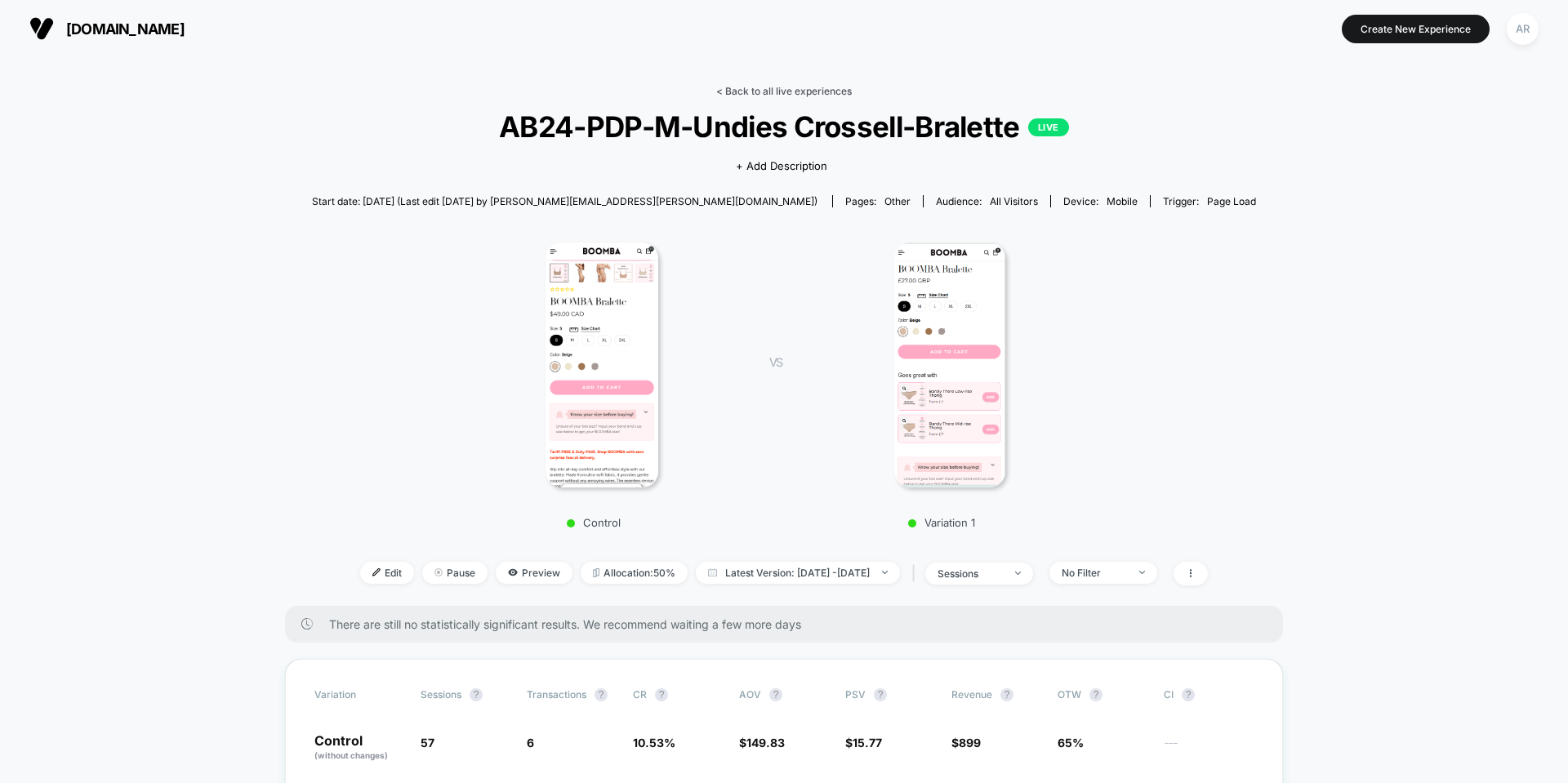
click at [755, 97] on link "< Back to all live experiences" at bounding box center [784, 91] width 135 height 12
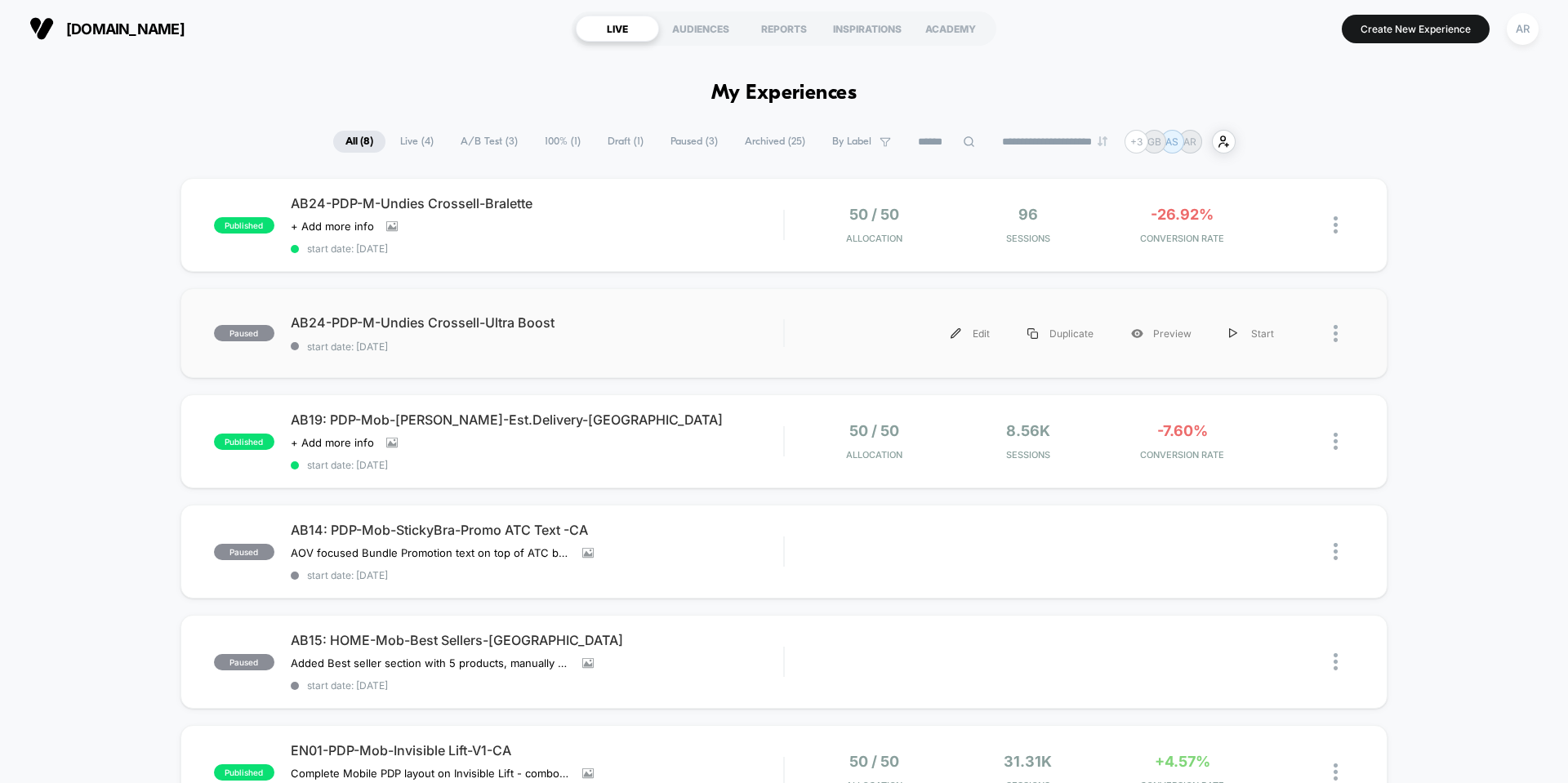
click at [731, 304] on div "paused AB24-PDP-M-Undies Crossell-Ultra Boost start date: [DATE] Edit Duplicate…" at bounding box center [784, 333] width 1207 height 90
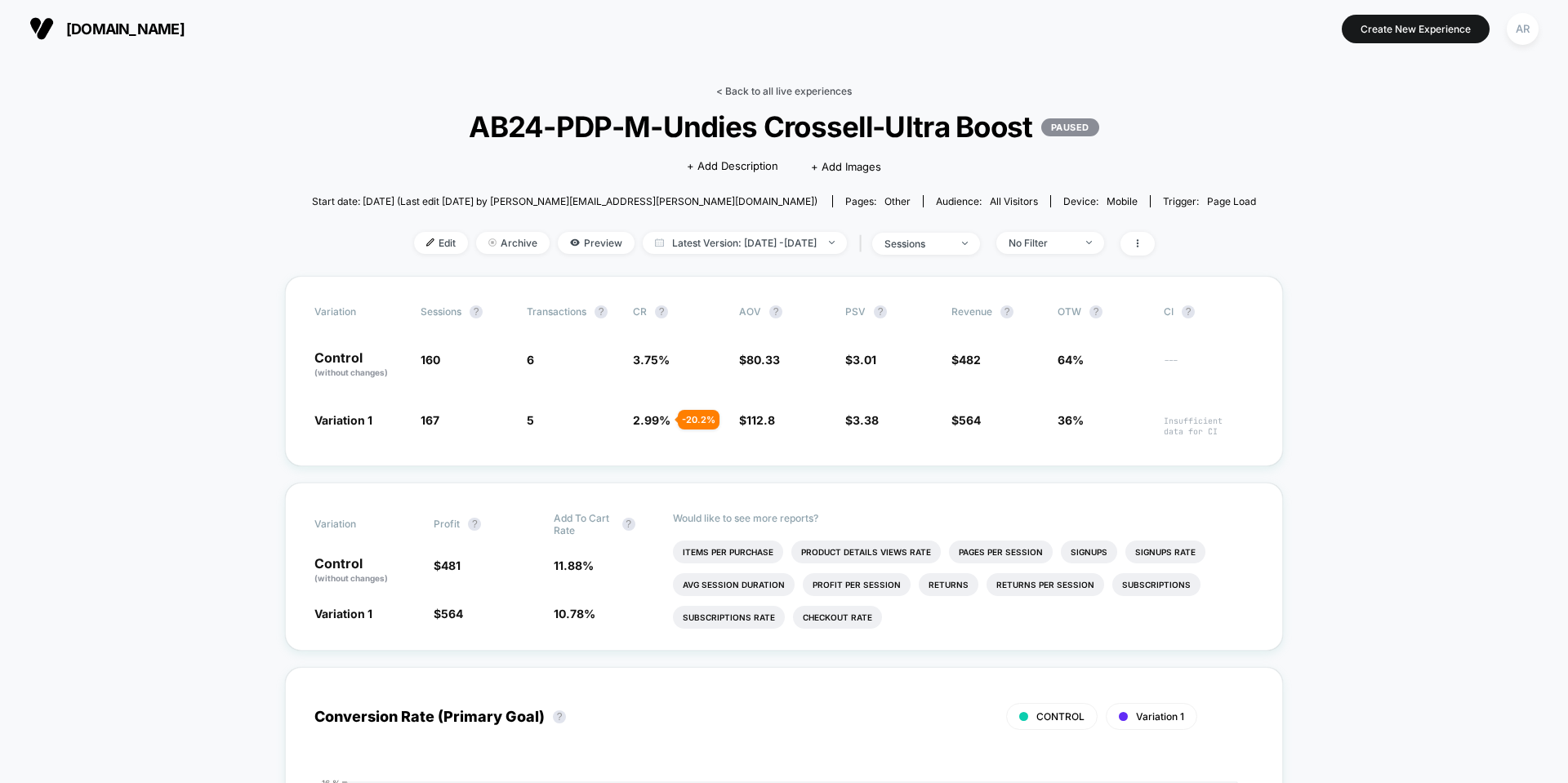
click at [731, 85] on link "< Back to all live experiences" at bounding box center [784, 91] width 135 height 12
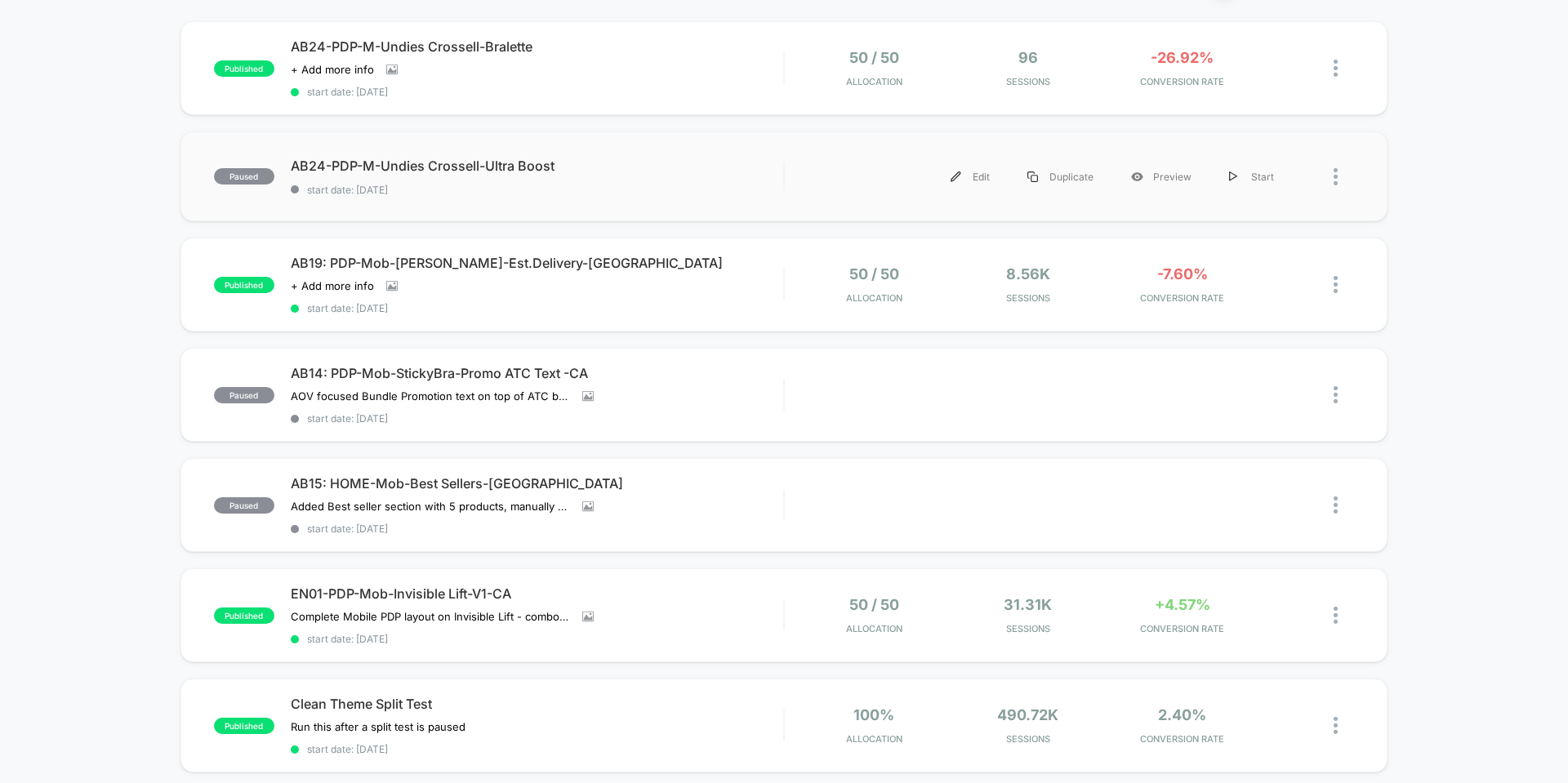
scroll to position [163, 0]
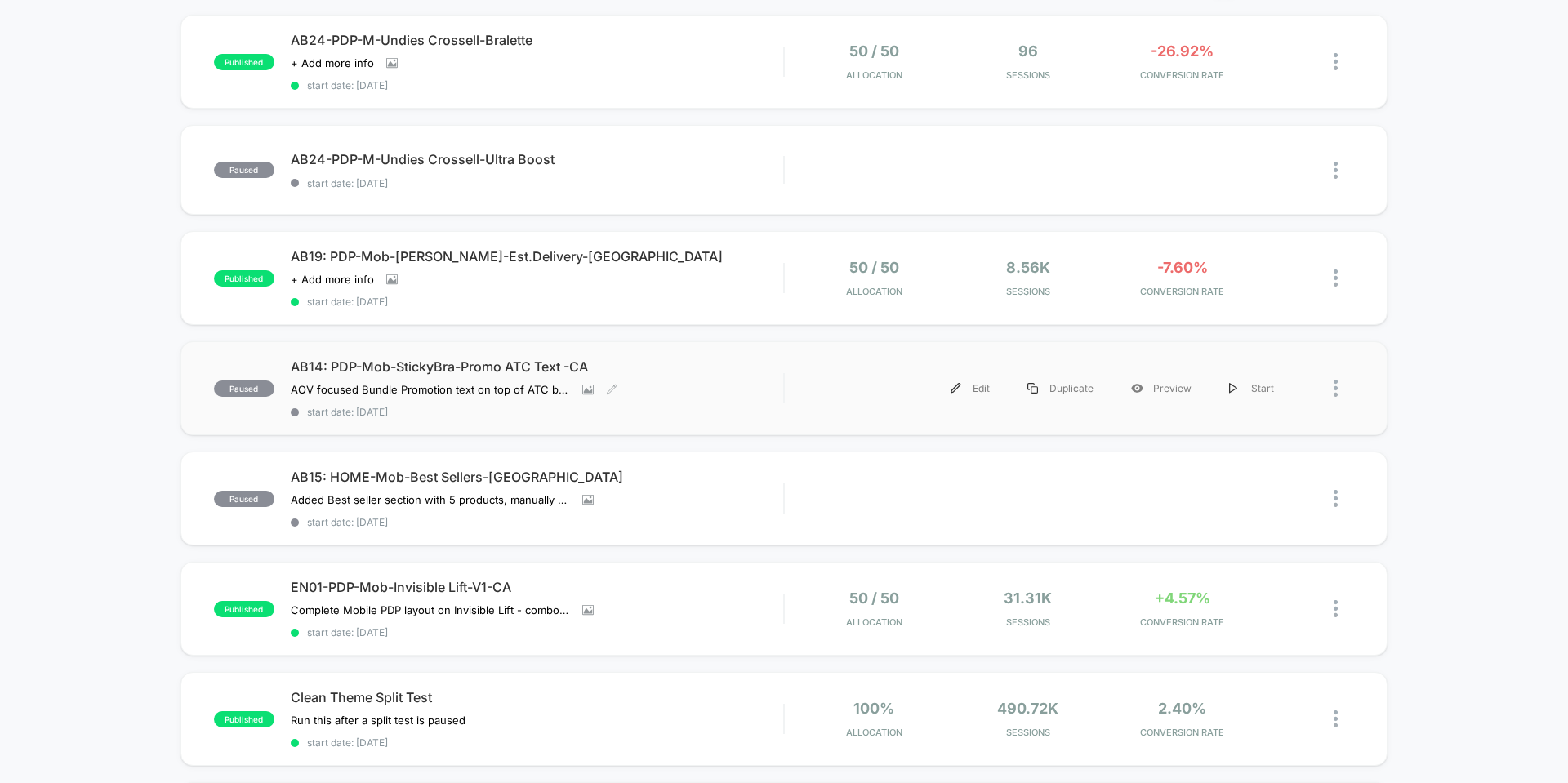
click at [648, 376] on div "AB14: PDP-Mob-StickyBra-Promo ATC Text -CA AOV focused Bundle Promotion text on…" at bounding box center [536, 388] width 493 height 60
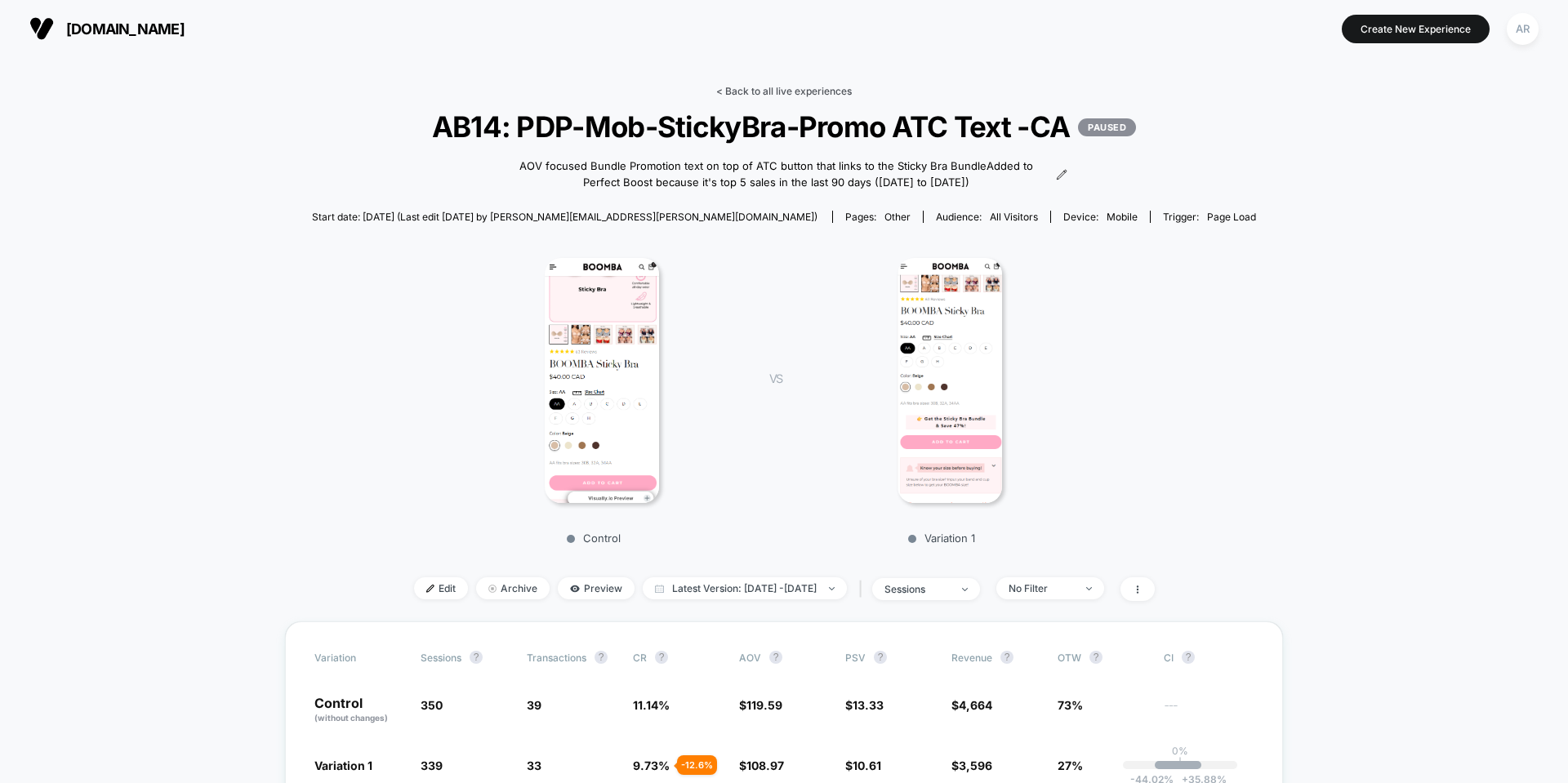
click at [806, 94] on link "< Back to all live experiences" at bounding box center [784, 91] width 135 height 12
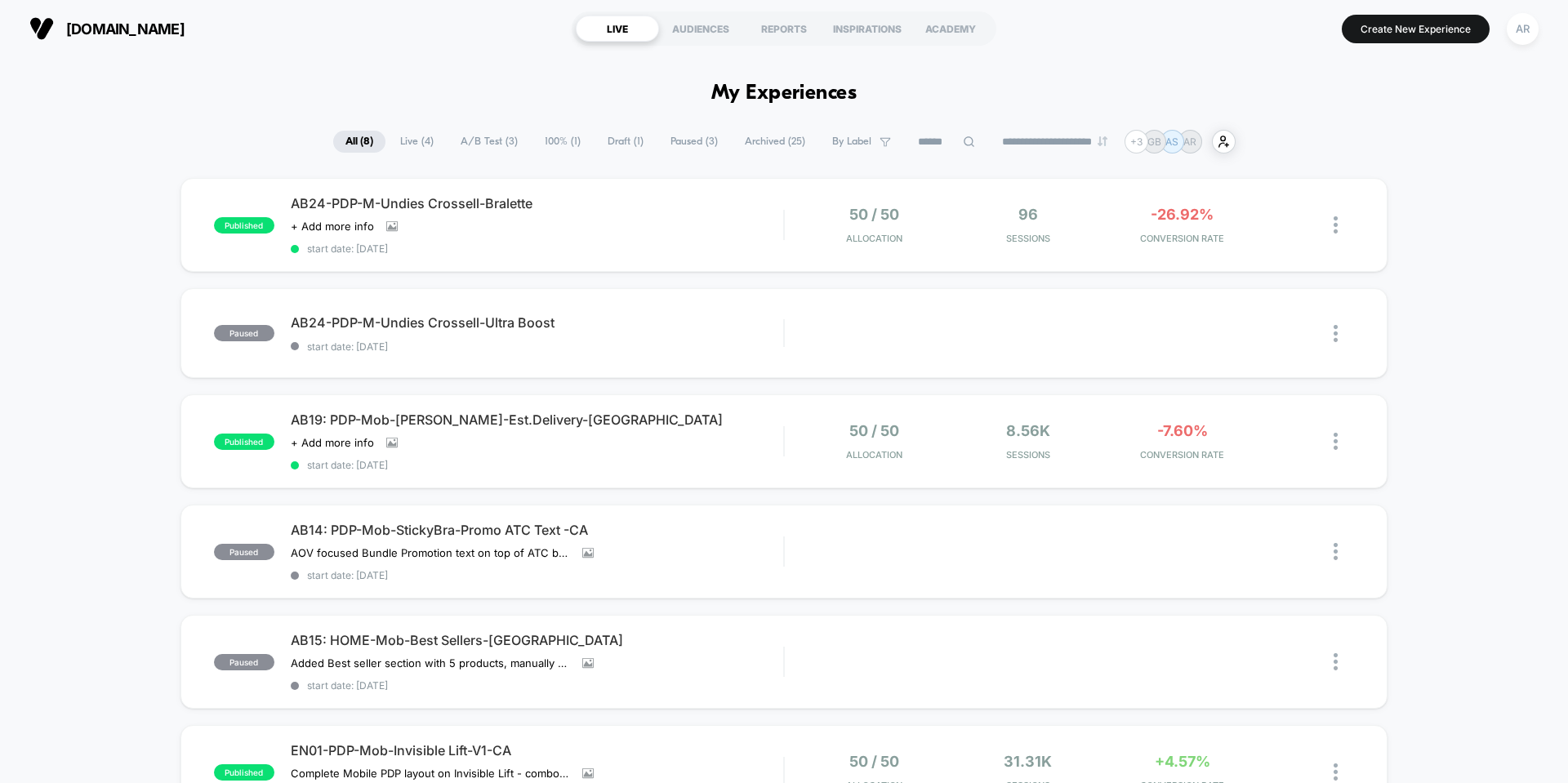
click at [407, 141] on span "Live ( 4 )" at bounding box center [417, 141] width 58 height 22
